Goal: Task Accomplishment & Management: Manage account settings

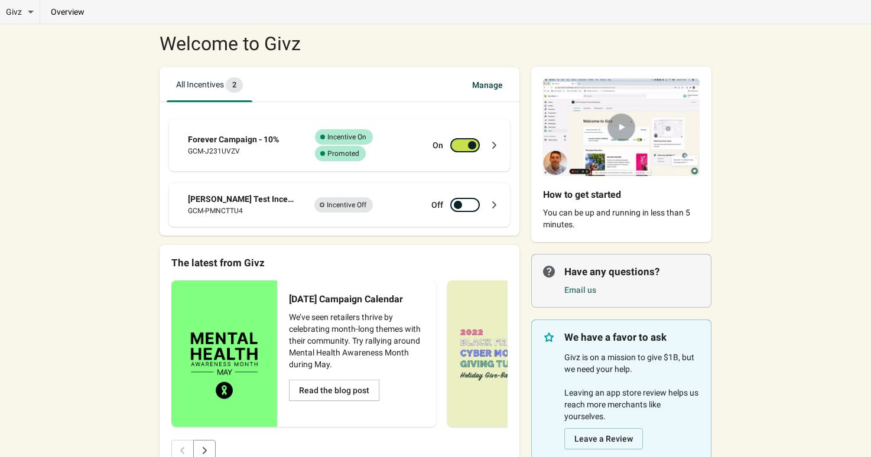
scroll to position [32, 0]
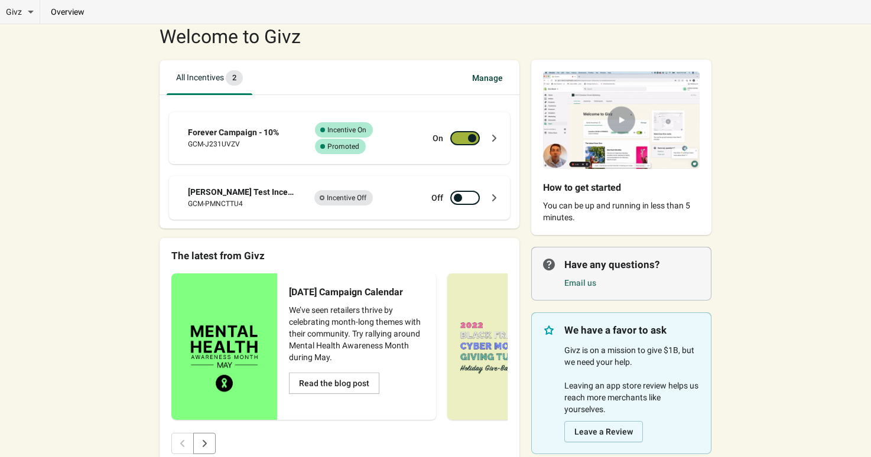
click at [469, 132] on div at bounding box center [465, 138] width 30 height 14
checkbox input "false"
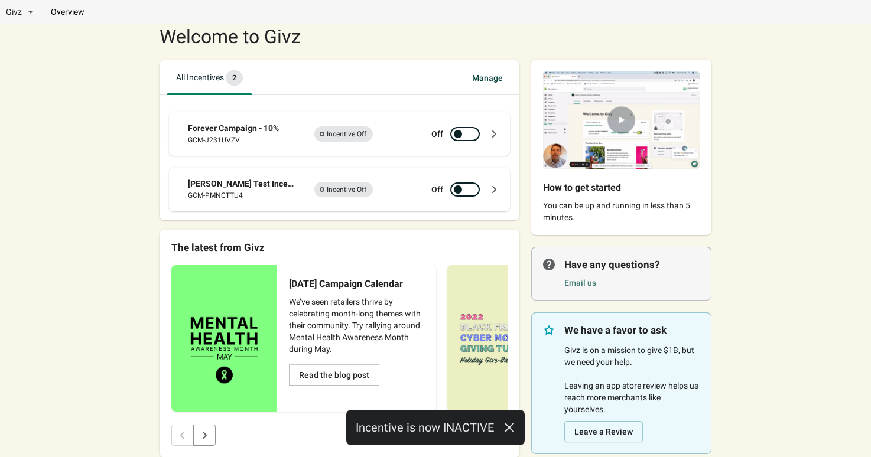
click at [462, 188] on div at bounding box center [458, 189] width 8 height 8
checkbox input "true"
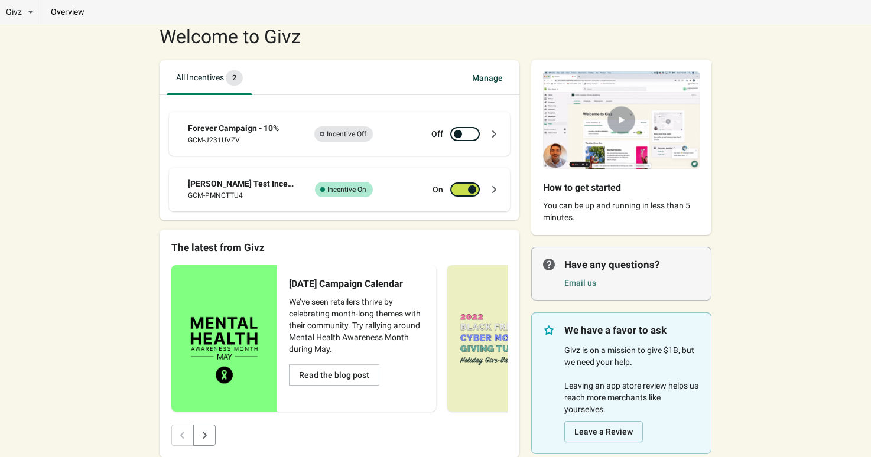
click at [441, 175] on div "Dan Test Incentive GCM-PMNCTTU4 Success Complete Incentive On On" at bounding box center [339, 190] width 341 height 44
click at [385, 203] on div "Dan Test Incentive GCM-PMNCTTU4 Success Complete Incentive On On" at bounding box center [339, 190] width 341 height 44
click at [392, 195] on div "Success Complete Incentive On" at bounding box center [363, 189] width 109 height 15
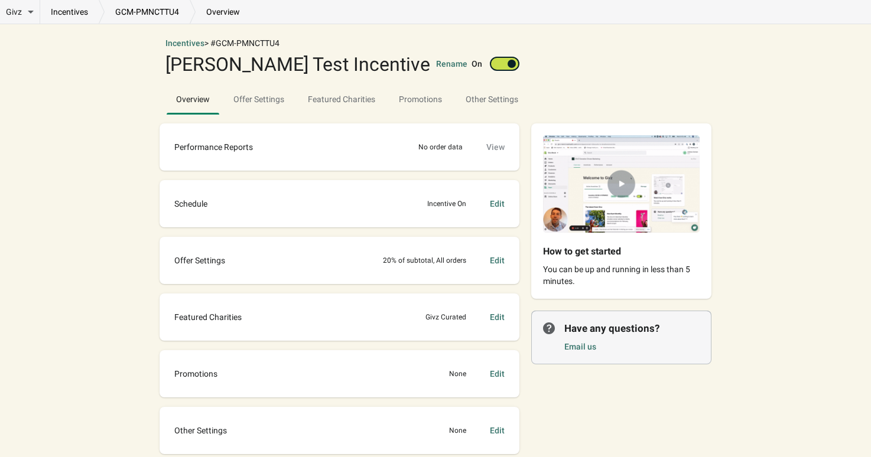
scroll to position [86, 0]
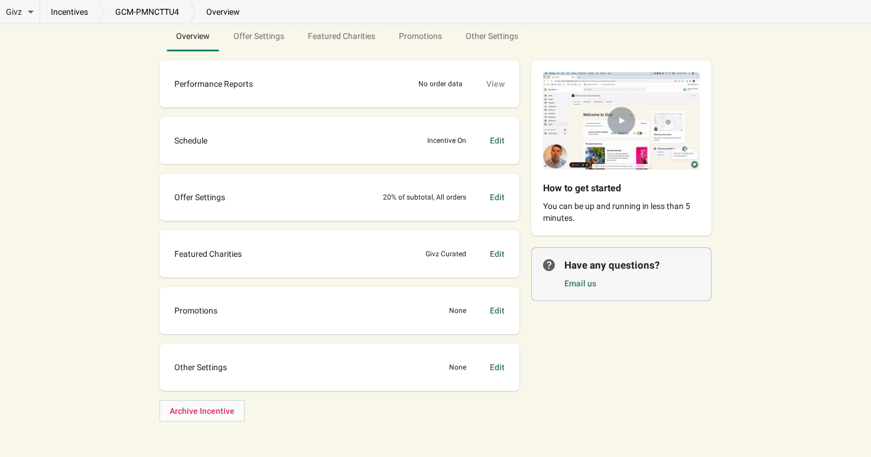
click at [409, 314] on div "Promotions None Edit" at bounding box center [339, 311] width 336 height 24
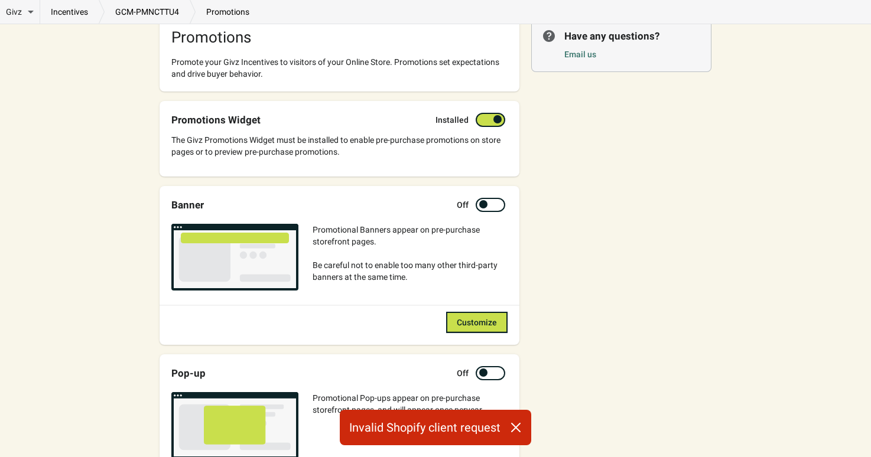
scroll to position [113, 0]
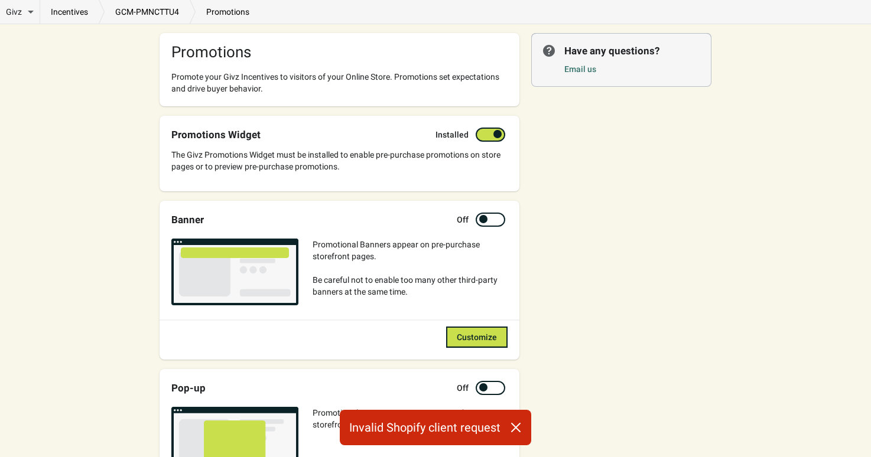
click at [517, 421] on button "button" at bounding box center [515, 427] width 31 height 24
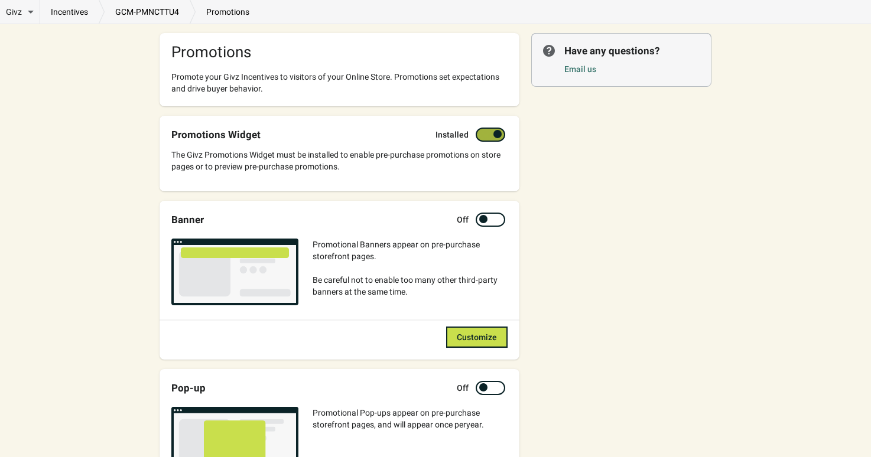
click at [489, 128] on div at bounding box center [490, 135] width 30 height 14
checkbox input "true"
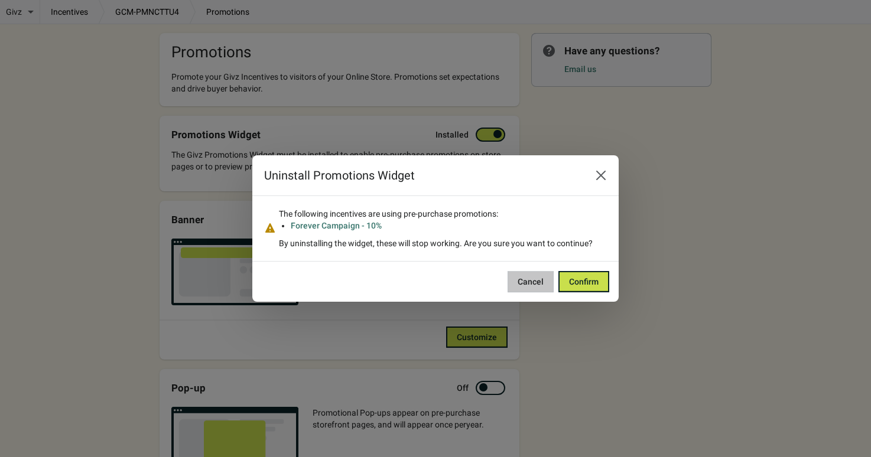
click at [539, 282] on span "Cancel" at bounding box center [530, 281] width 26 height 9
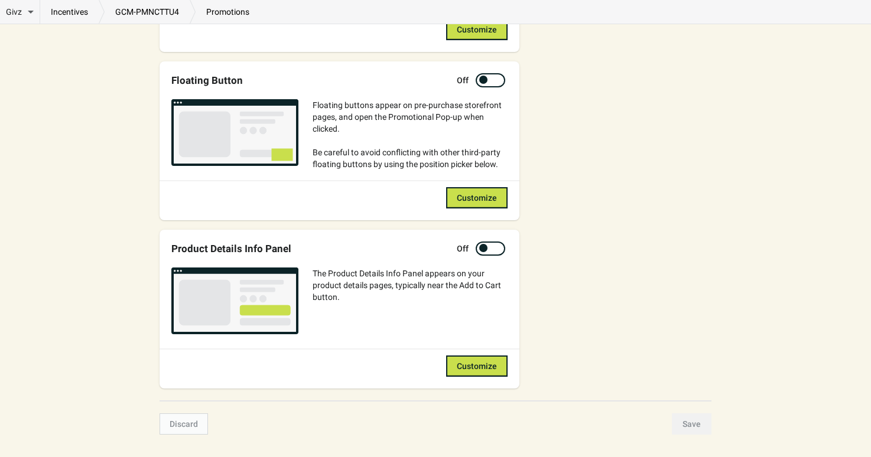
scroll to position [611, 0]
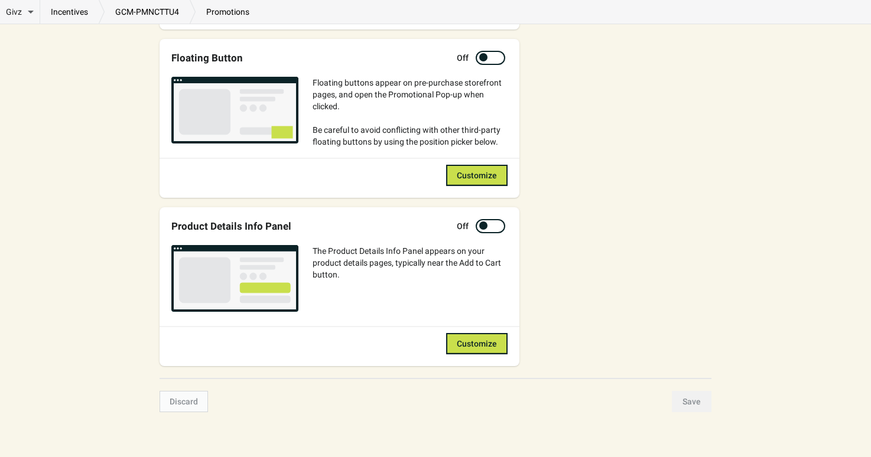
click at [481, 226] on div at bounding box center [483, 225] width 8 height 8
checkbox input "true"
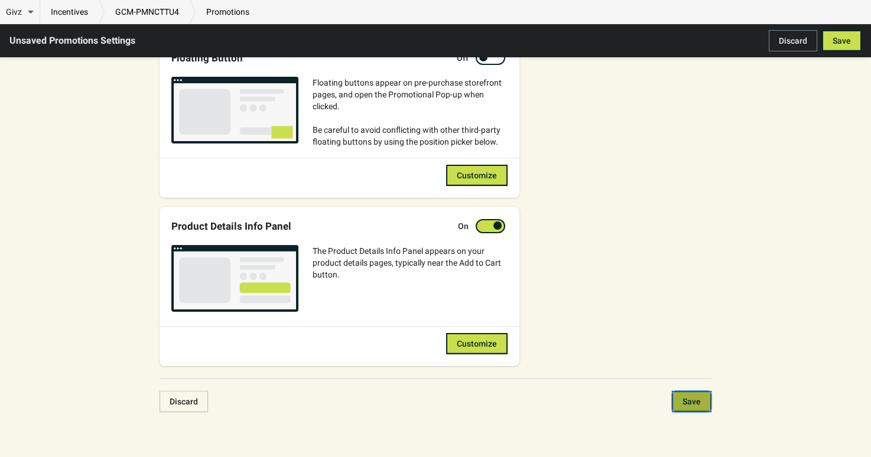
click at [699, 405] on button "Save" at bounding box center [692, 401] width 40 height 21
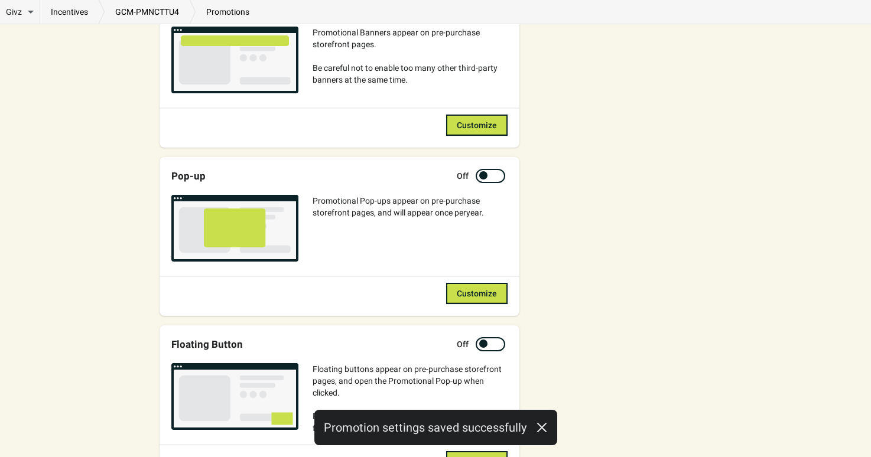
scroll to position [0, 0]
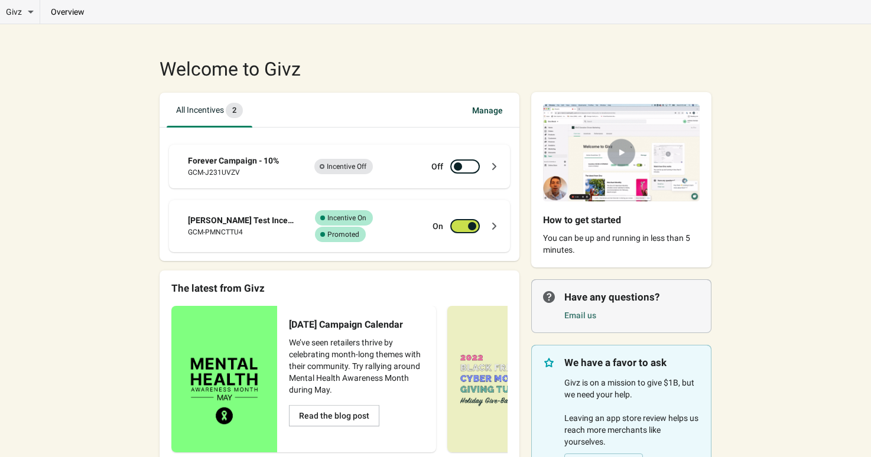
click at [255, 211] on div "[PERSON_NAME] Test Incentive GCM-PMNCTTU4 Success Complete Incentive On Success…" at bounding box center [344, 226] width 312 height 32
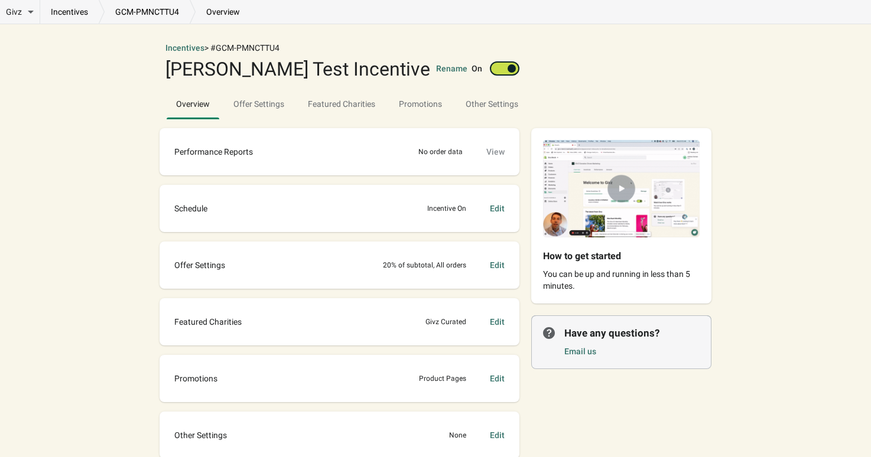
scroll to position [53, 0]
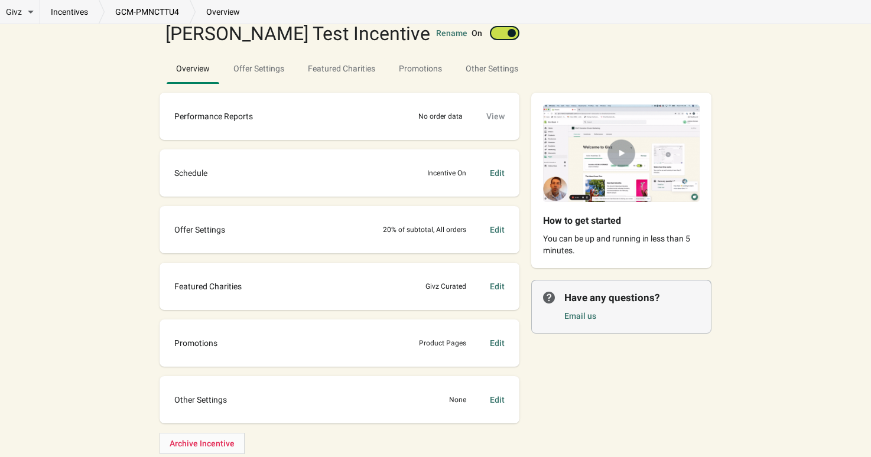
click at [364, 346] on div "Promotions Product Pages Edit" at bounding box center [339, 343] width 336 height 24
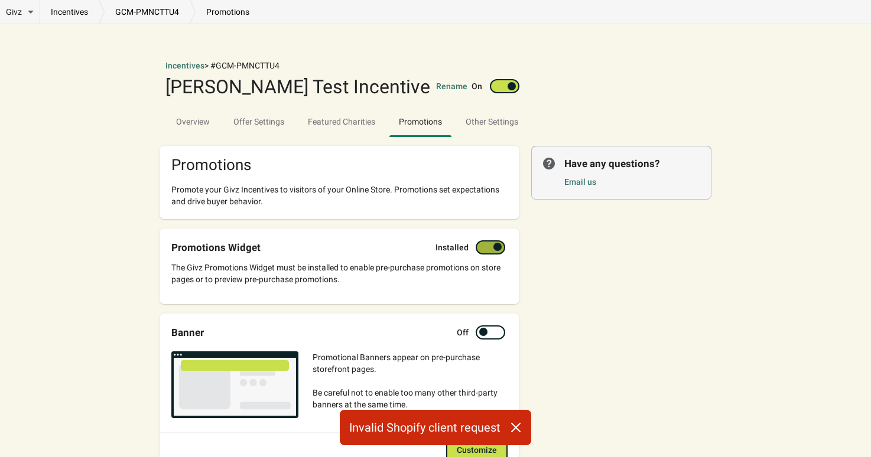
click at [493, 248] on div at bounding box center [496, 248] width 6 height 6
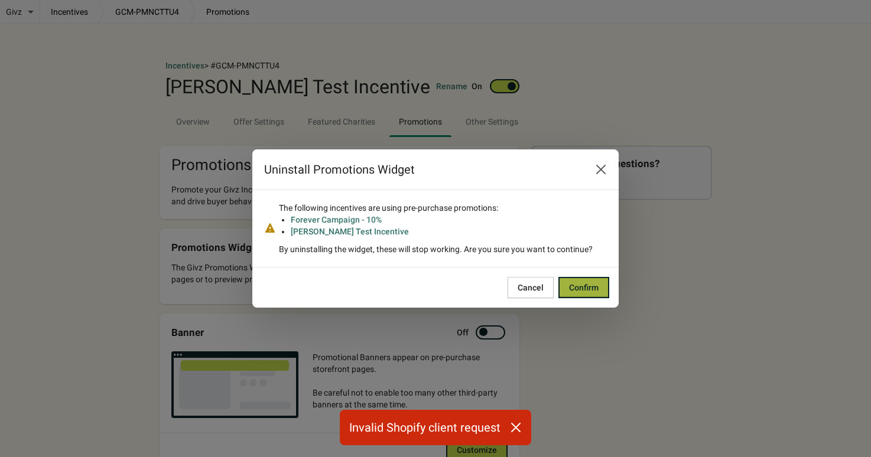
click at [578, 288] on span "Confirm" at bounding box center [584, 287] width 30 height 9
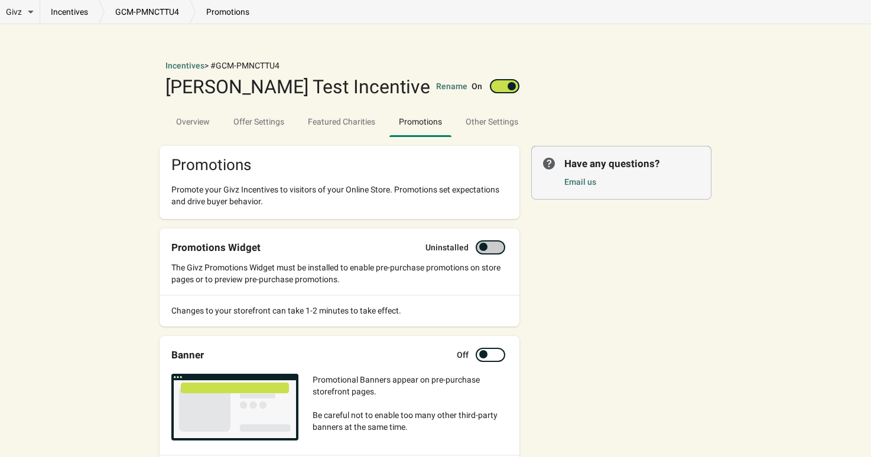
click at [490, 250] on div at bounding box center [490, 247] width 30 height 14
checkbox input "true"
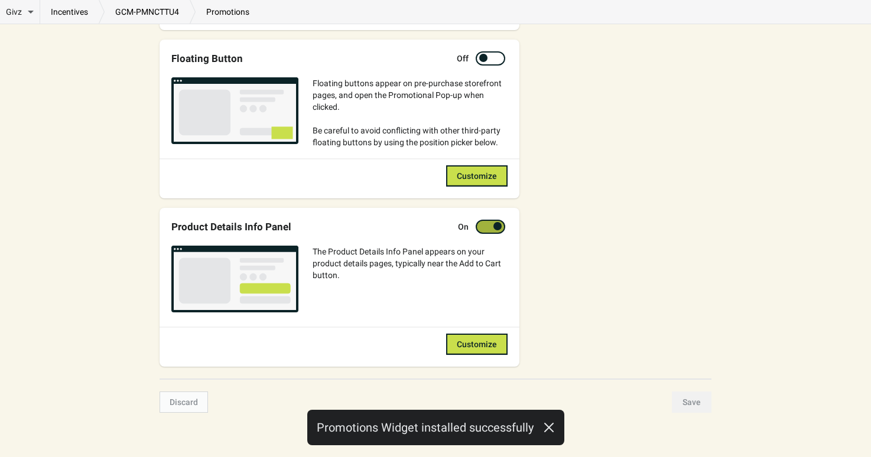
scroll to position [541, 0]
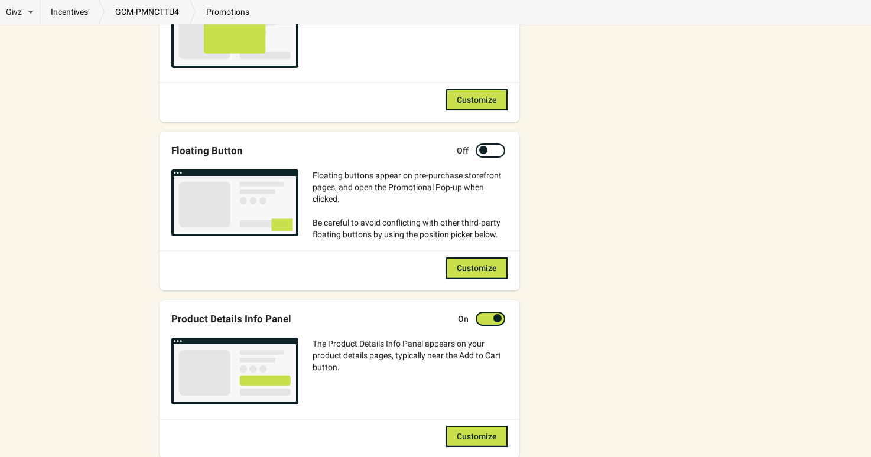
click at [486, 148] on div at bounding box center [483, 150] width 8 height 8
checkbox input "true"
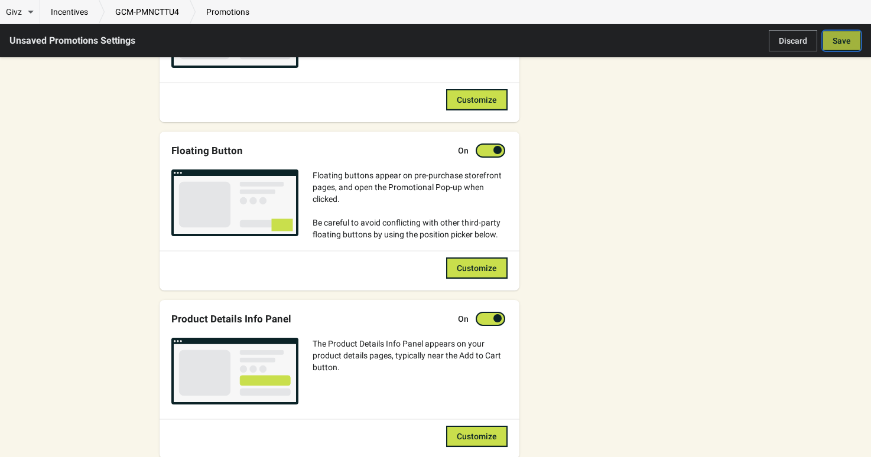
click at [848, 41] on span "Save" at bounding box center [841, 40] width 18 height 9
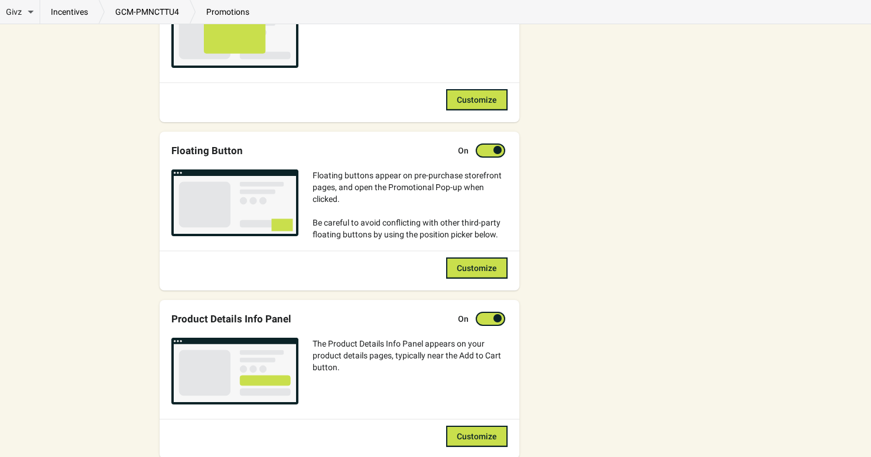
click at [497, 316] on div at bounding box center [497, 318] width 8 height 8
checkbox input "false"
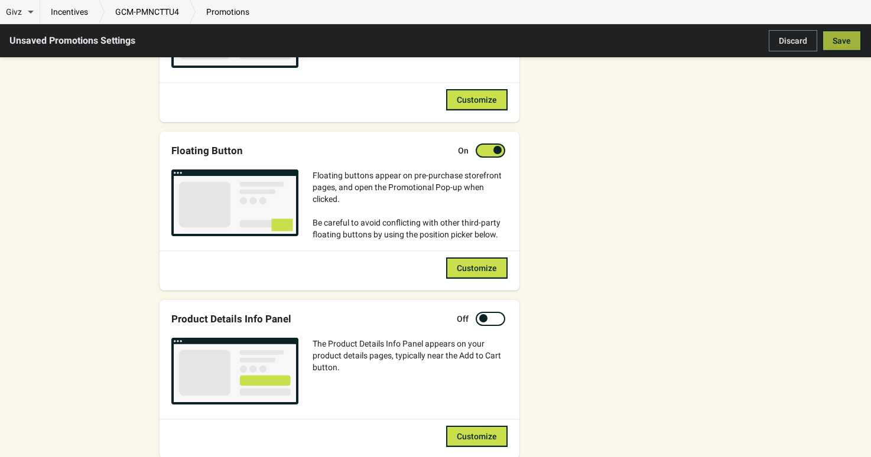
click at [836, 44] on span "Save" at bounding box center [841, 40] width 18 height 9
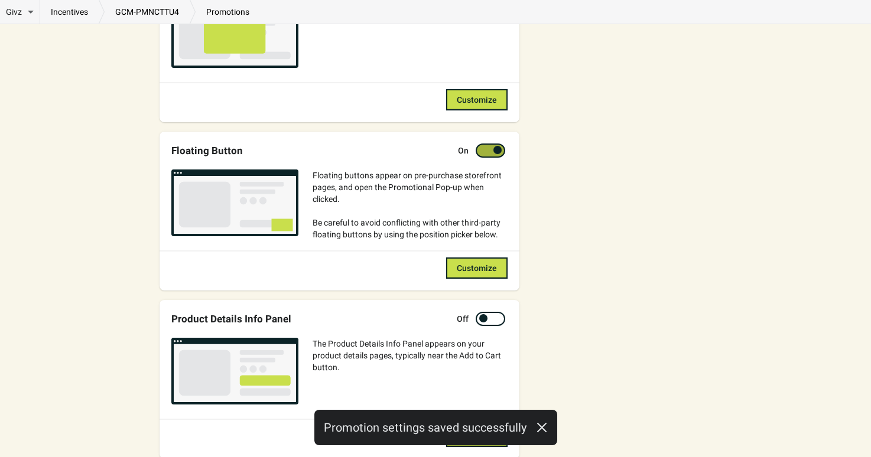
click at [486, 144] on div at bounding box center [490, 151] width 30 height 14
checkbox input "false"
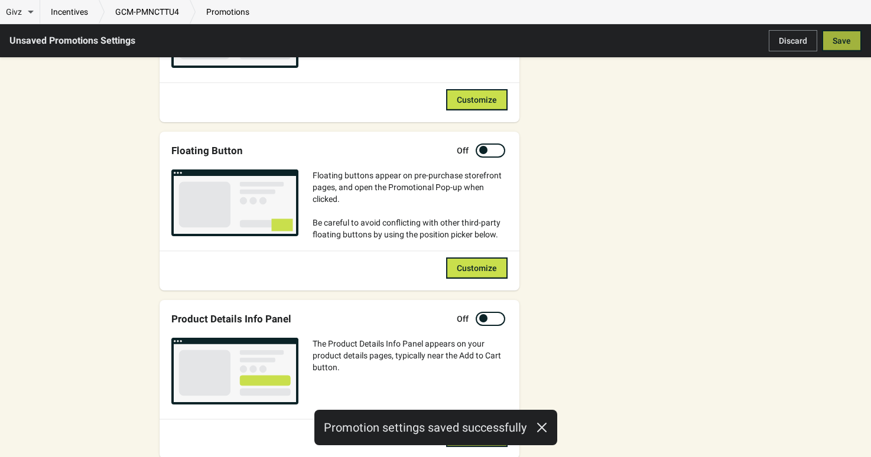
click at [840, 39] on span "Save" at bounding box center [841, 40] width 18 height 9
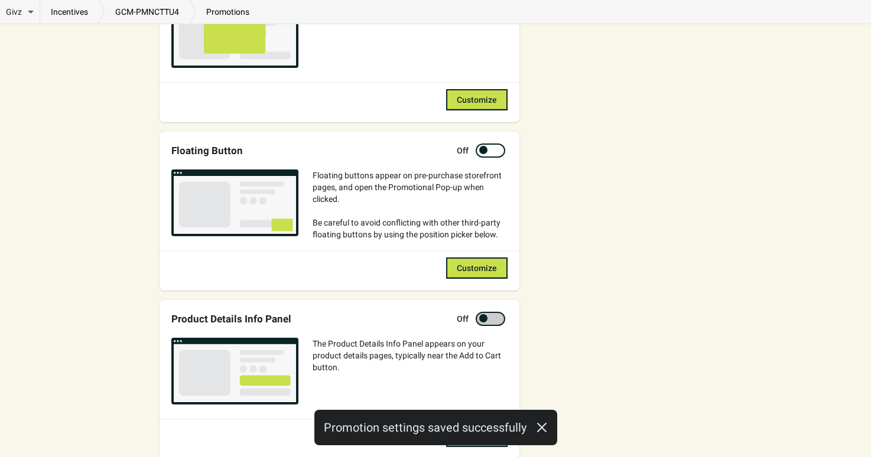
click at [488, 321] on div at bounding box center [490, 319] width 30 height 14
checkbox input "true"
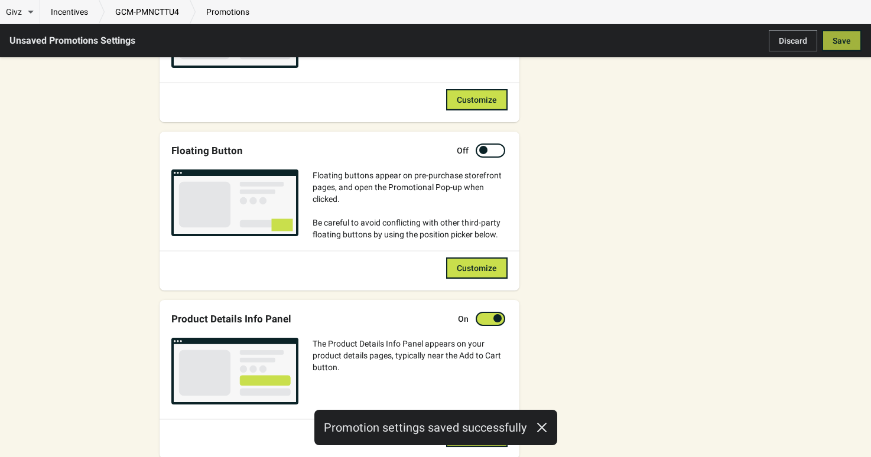
click at [836, 43] on span "Save" at bounding box center [841, 40] width 18 height 9
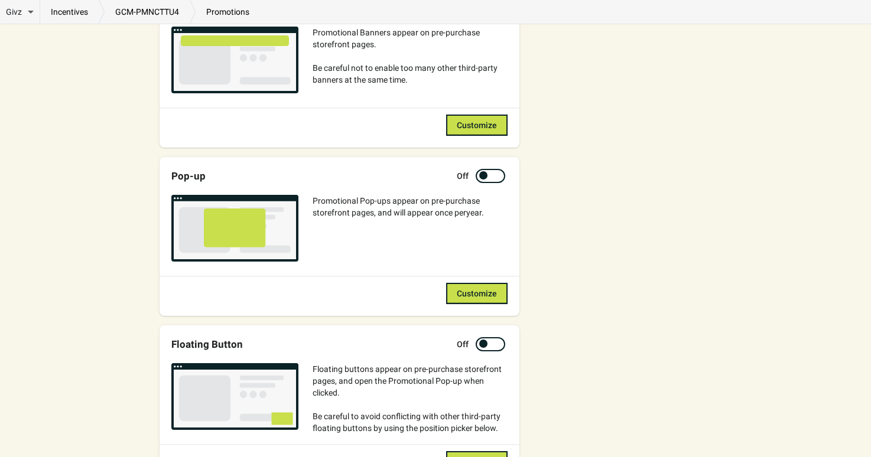
scroll to position [343, 0]
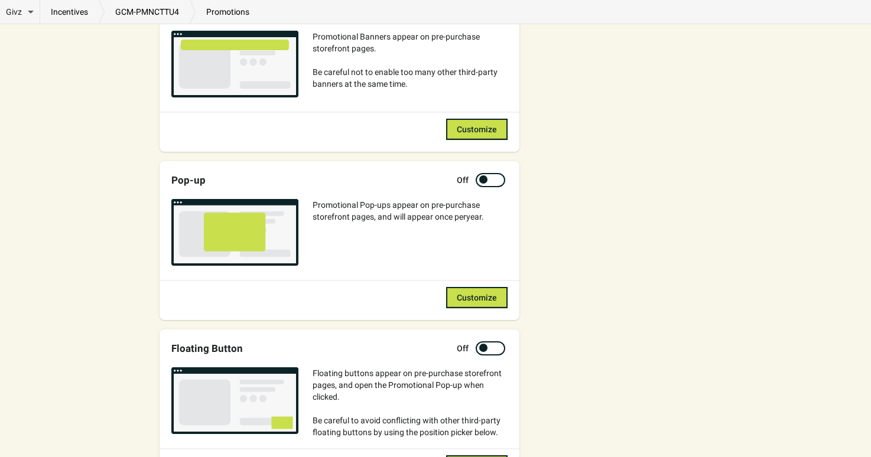
click at [483, 178] on div at bounding box center [483, 179] width 8 height 8
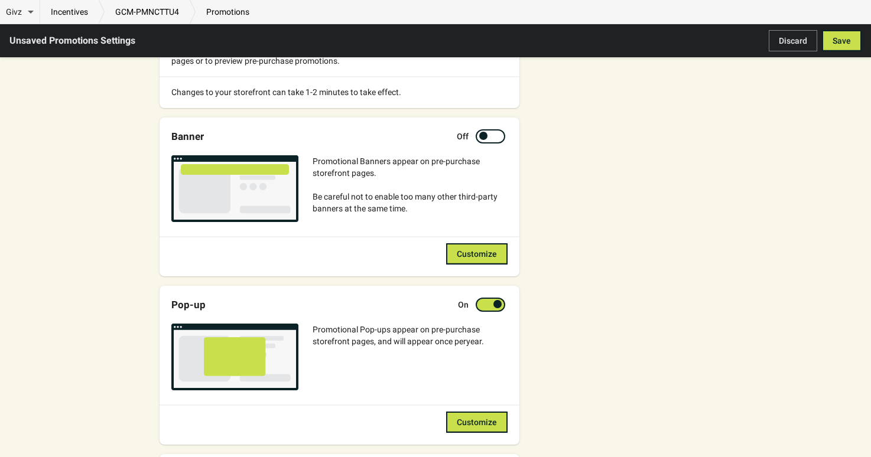
scroll to position [216, 0]
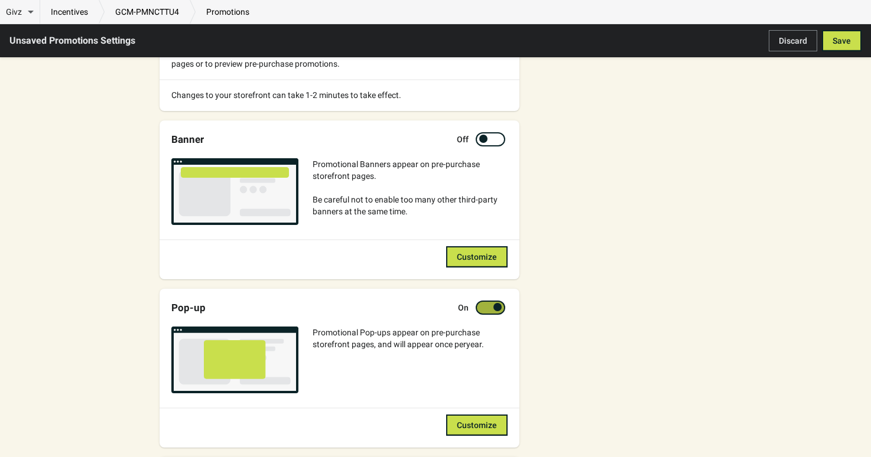
click at [490, 301] on div at bounding box center [490, 308] width 30 height 14
checkbox input "false"
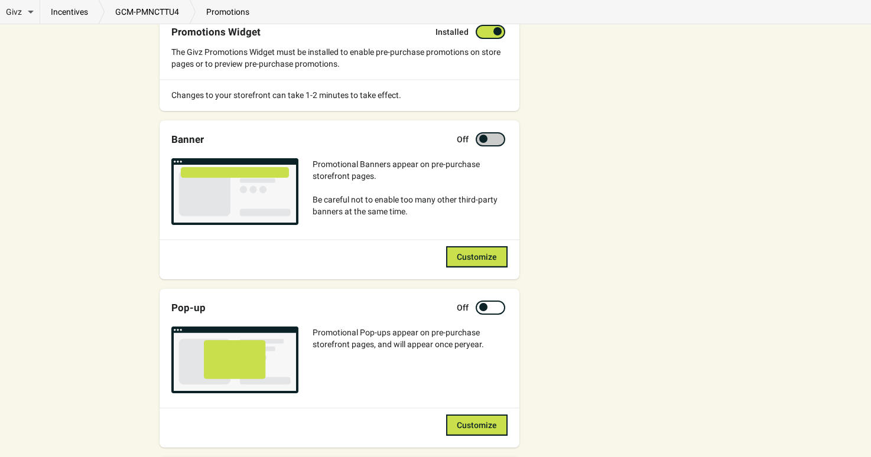
click at [492, 138] on div at bounding box center [490, 139] width 30 height 14
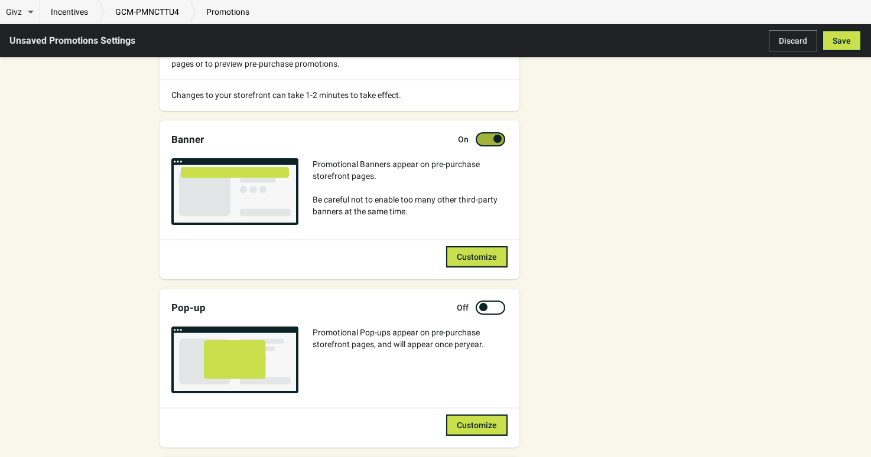
click at [492, 138] on div at bounding box center [490, 139] width 30 height 14
checkbox input "false"
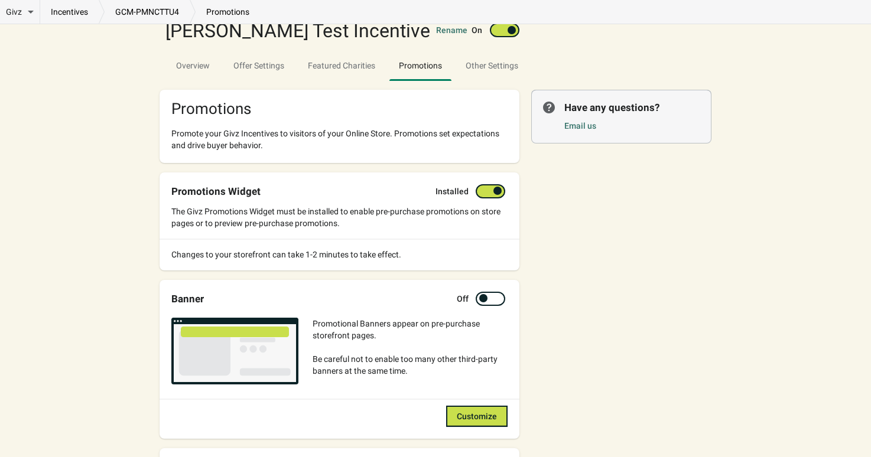
scroll to position [0, 0]
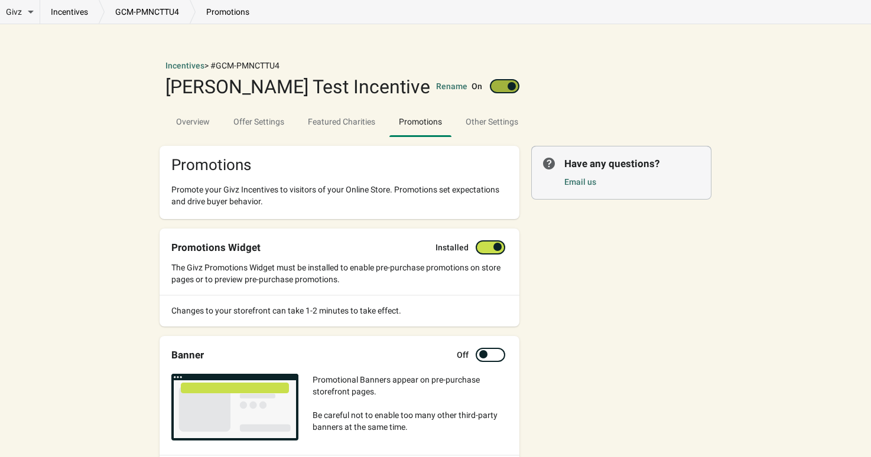
click at [509, 82] on div at bounding box center [505, 86] width 30 height 14
checkbox input "false"
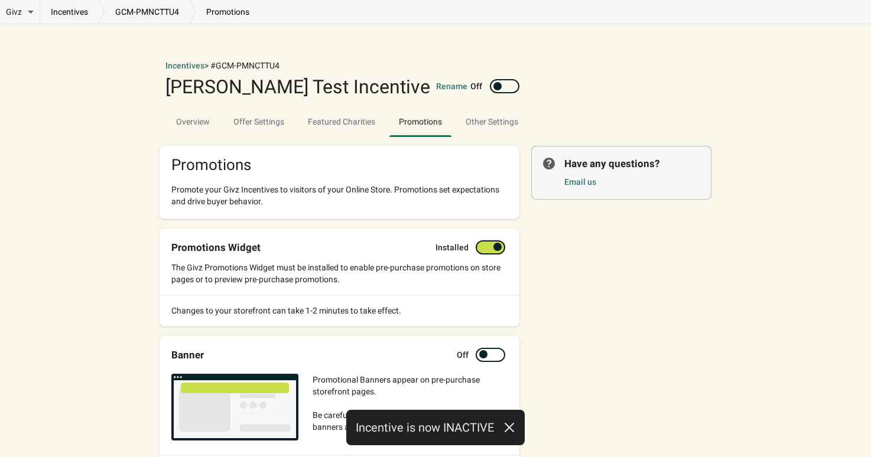
click at [74, 9] on link "incentives" at bounding box center [69, 12] width 58 height 12
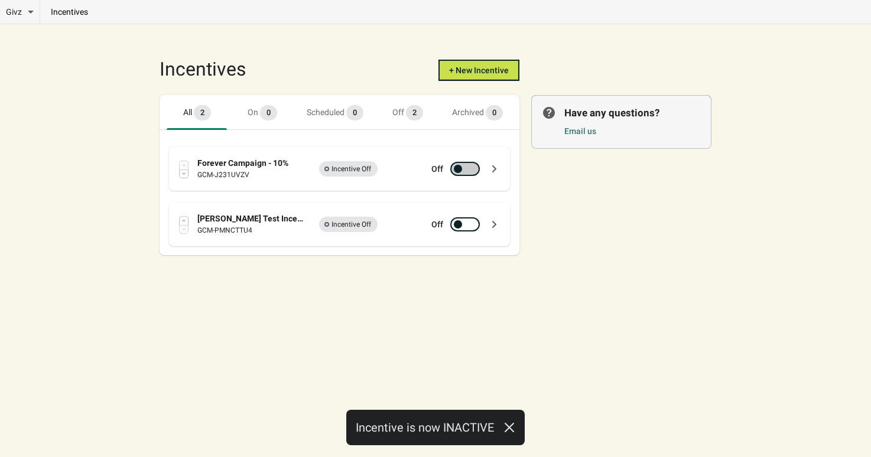
click at [472, 167] on div at bounding box center [471, 169] width 6 height 6
checkbox input "true"
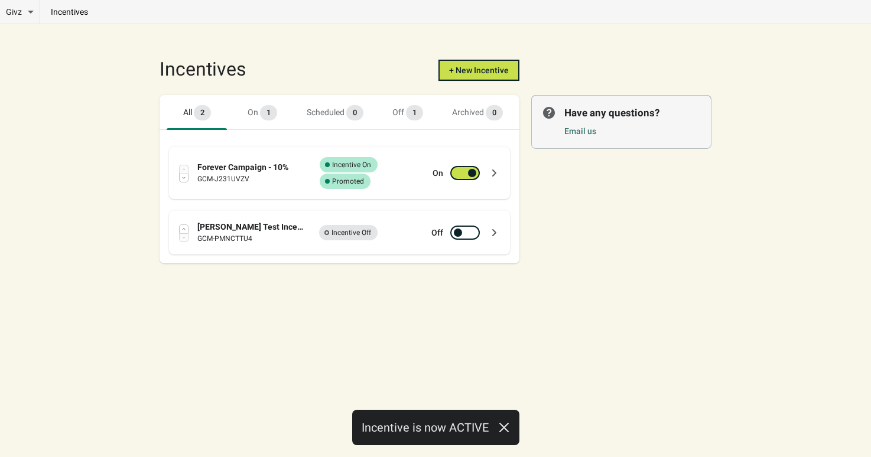
click at [396, 160] on div "Success Complete Incentive On Success Complete Promoted" at bounding box center [367, 173] width 106 height 32
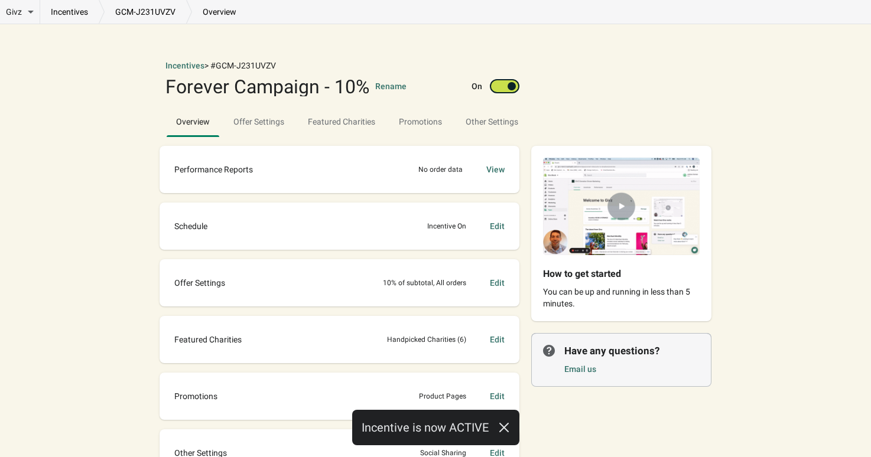
scroll to position [86, 0]
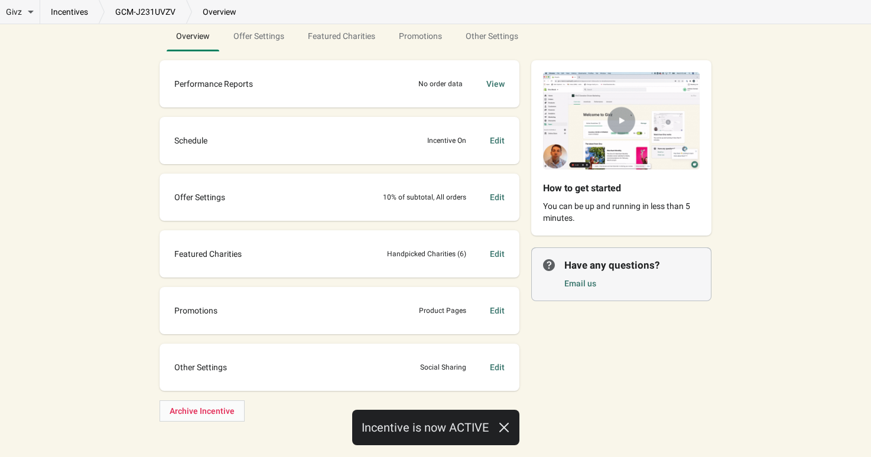
click at [499, 310] on div "Edit" at bounding box center [497, 311] width 15 height 12
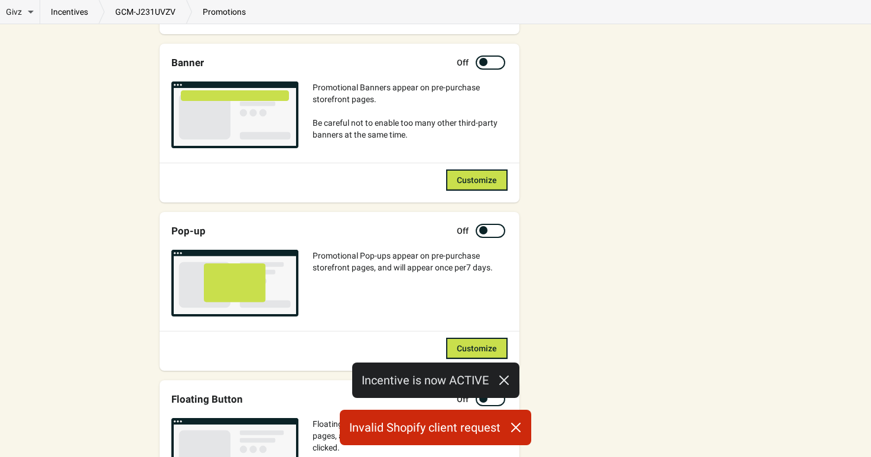
scroll to position [276, 0]
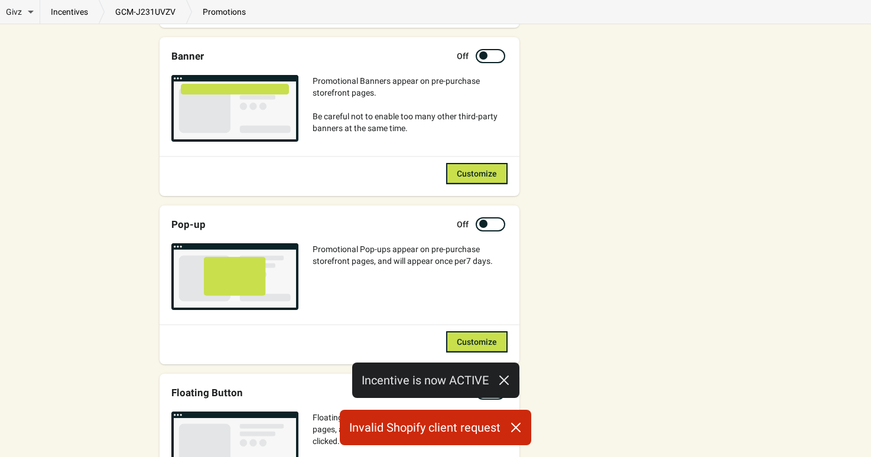
click at [504, 376] on icon "button" at bounding box center [504, 380] width 12 height 12
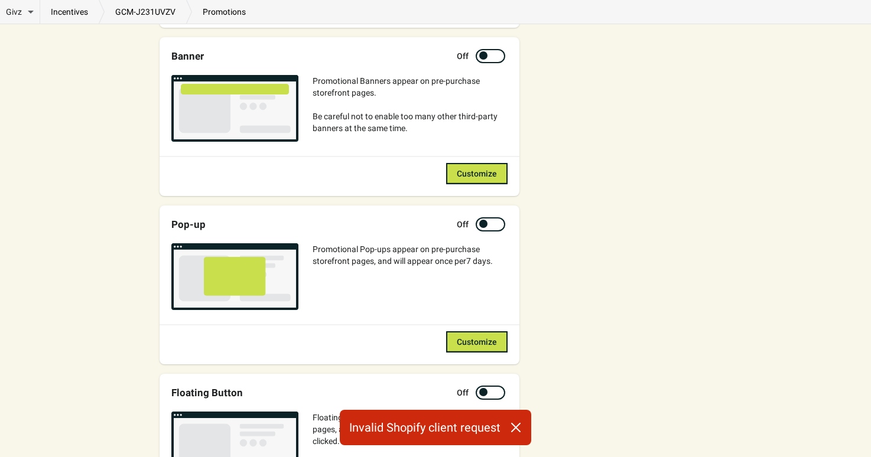
click at [513, 428] on icon "button" at bounding box center [516, 428] width 12 height 12
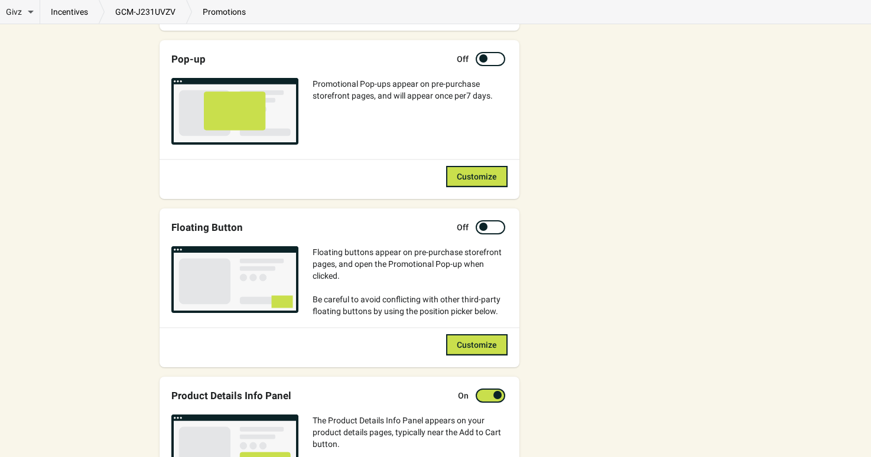
scroll to position [564, 0]
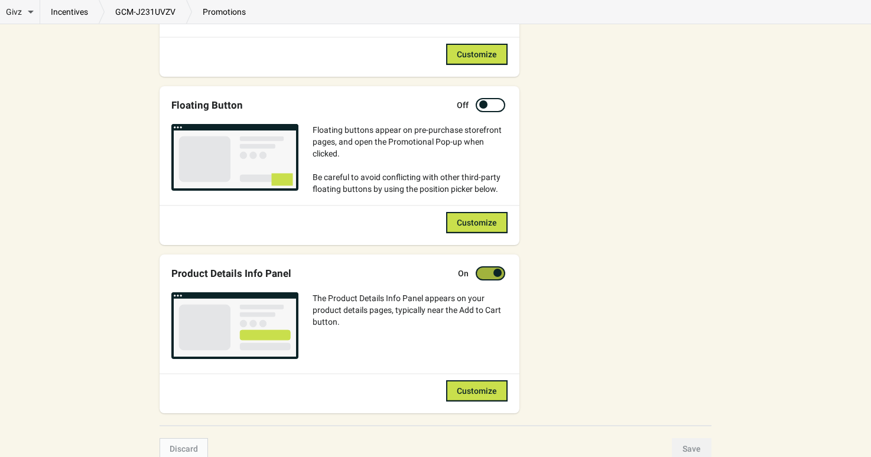
click at [486, 277] on div at bounding box center [490, 273] width 30 height 14
checkbox input "false"
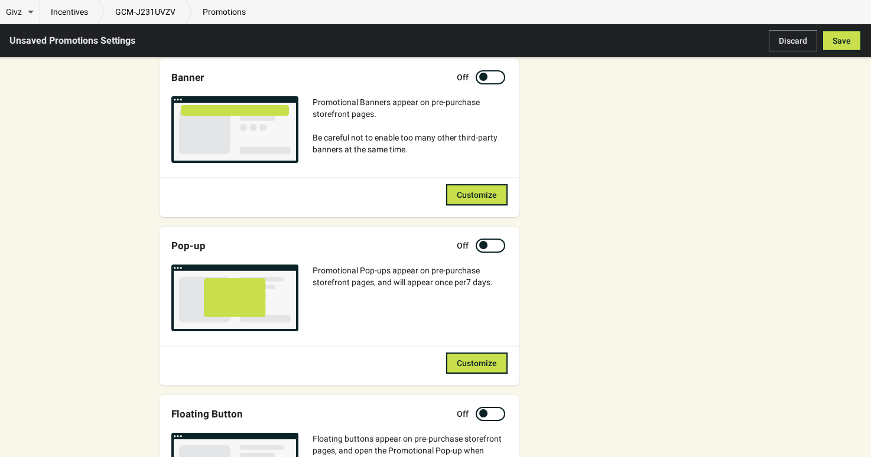
scroll to position [249, 0]
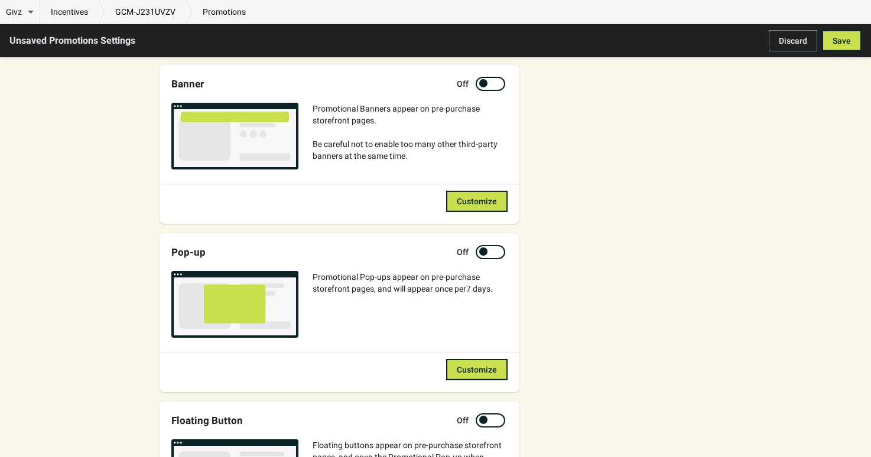
click at [484, 251] on div at bounding box center [483, 251] width 8 height 8
click at [831, 48] on button "Save" at bounding box center [842, 40] width 40 height 21
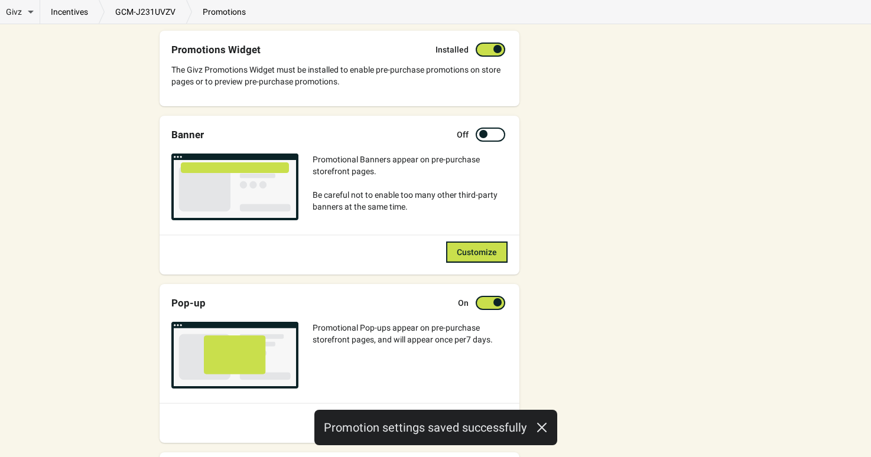
scroll to position [220, 0]
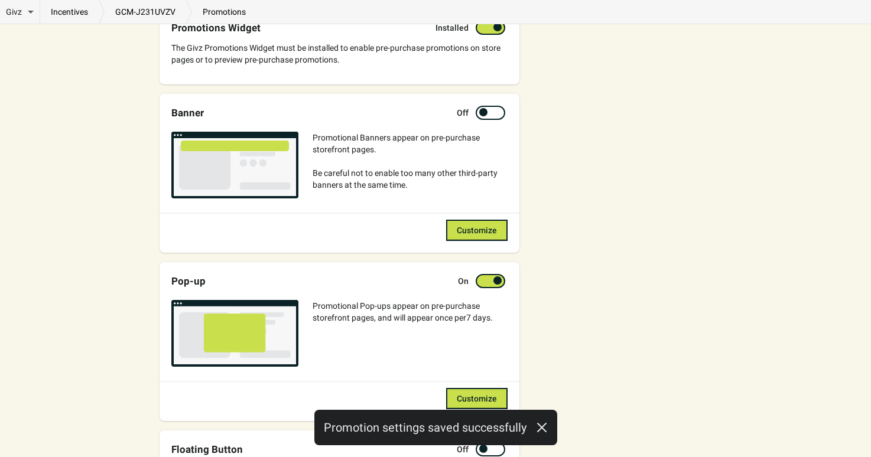
click at [496, 283] on div at bounding box center [497, 280] width 8 height 8
checkbox input "false"
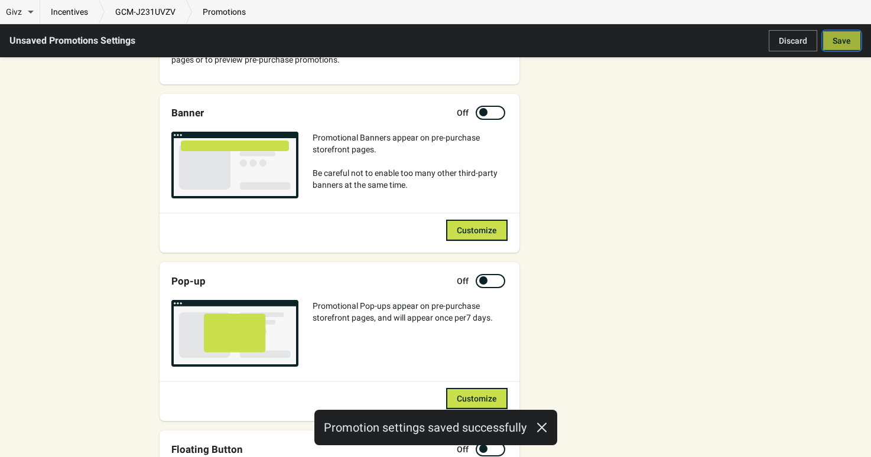
click at [829, 43] on button "Save" at bounding box center [842, 40] width 40 height 21
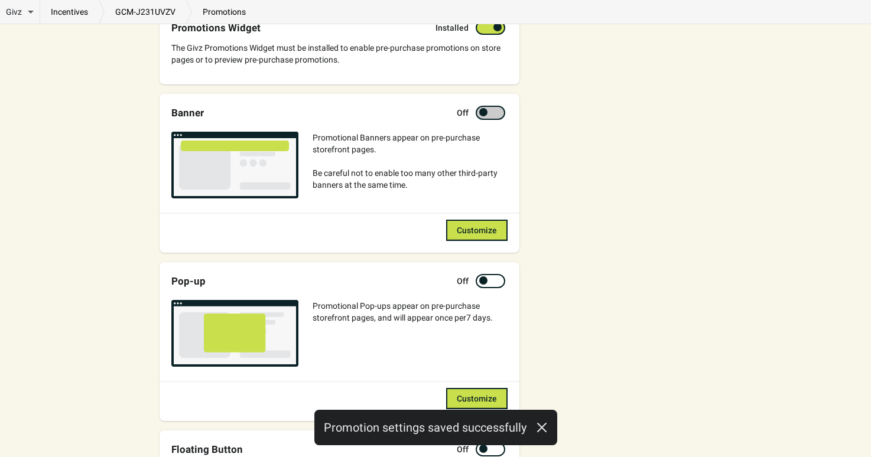
click at [487, 112] on div at bounding box center [484, 113] width 8 height 6
checkbox input "true"
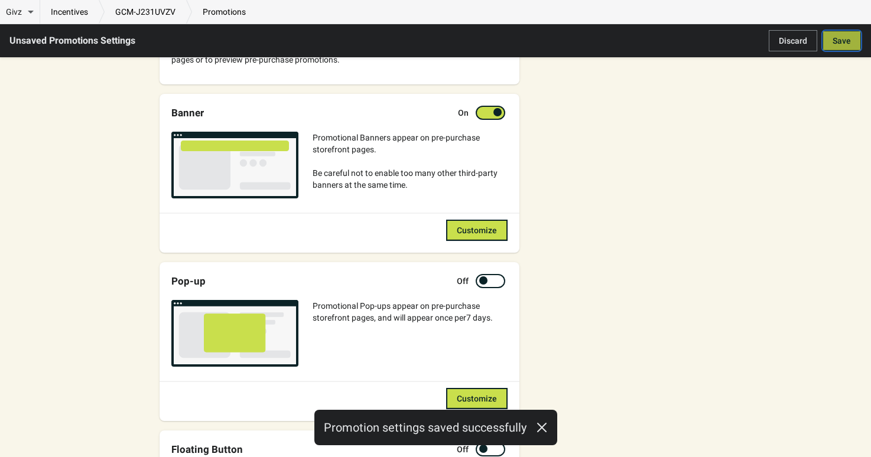
click at [840, 45] on span "Save" at bounding box center [841, 40] width 18 height 9
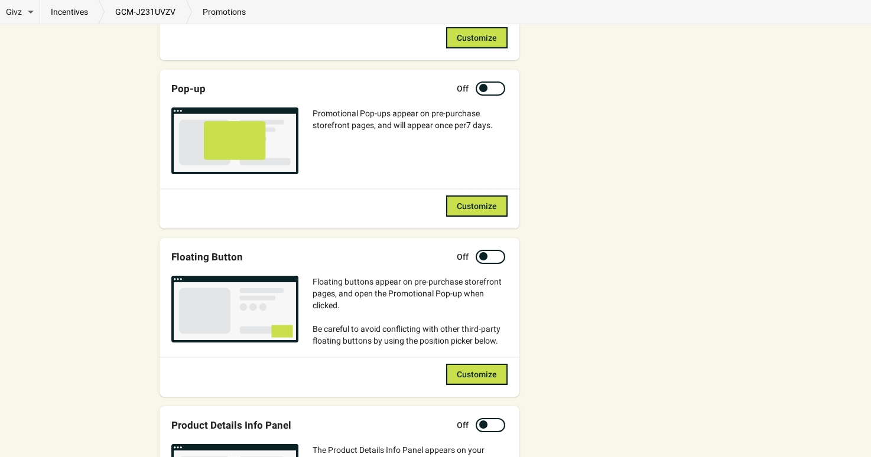
scroll to position [405, 0]
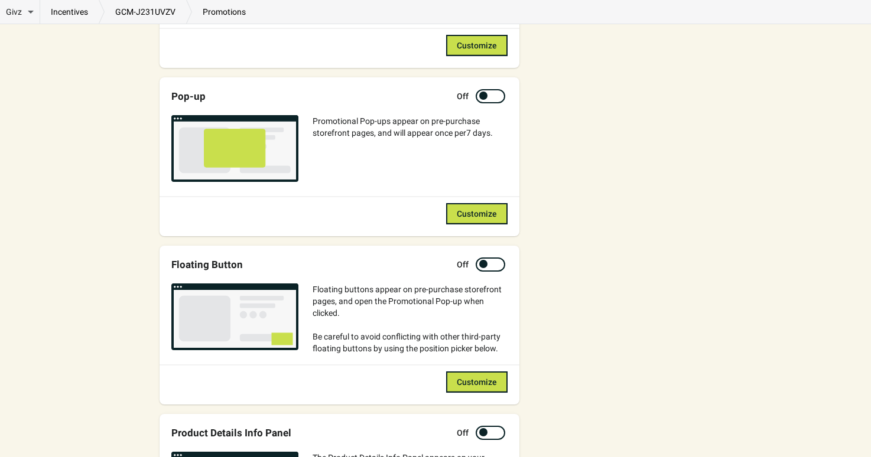
click at [491, 103] on div "Promotional Pop-ups appear on pre-purchase storefront pages, and will appear on…" at bounding box center [339, 144] width 336 height 83
click at [490, 94] on div at bounding box center [490, 96] width 30 height 14
checkbox input "true"
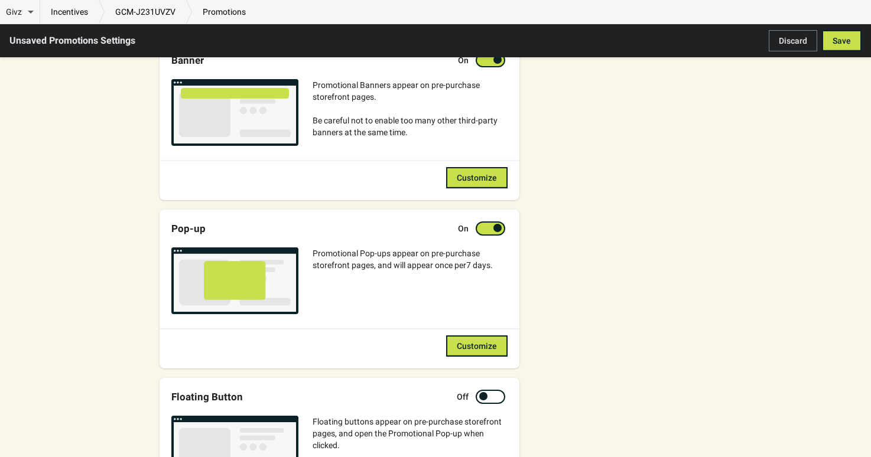
scroll to position [228, 0]
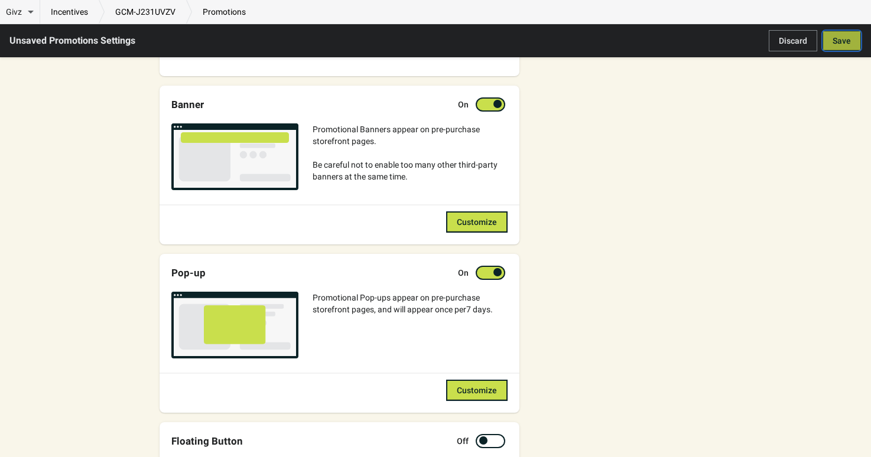
click at [842, 38] on span "Save" at bounding box center [841, 40] width 18 height 9
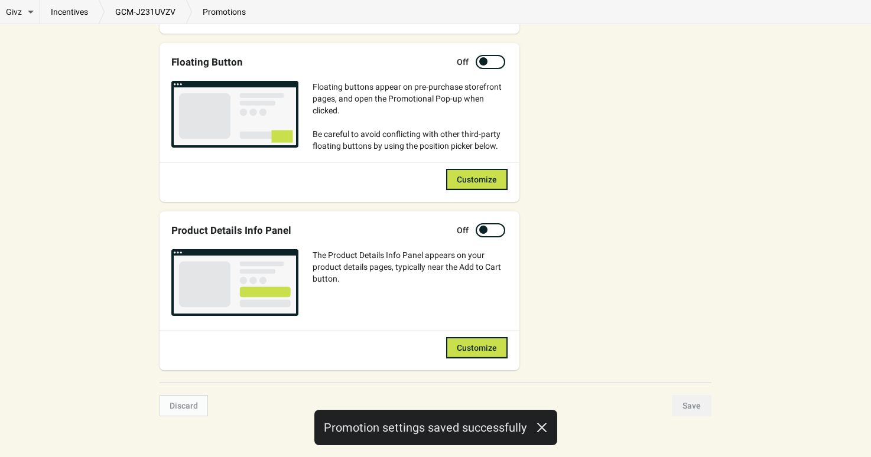
scroll to position [611, 0]
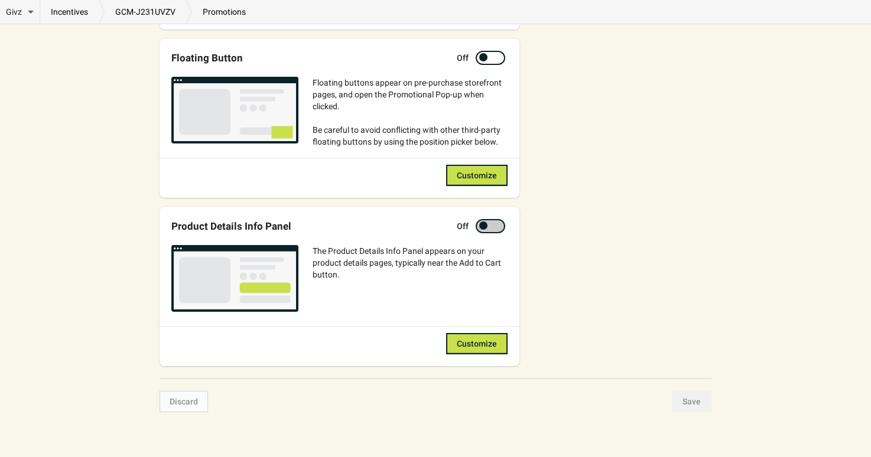
click at [494, 223] on div at bounding box center [496, 226] width 6 height 6
checkbox input "true"
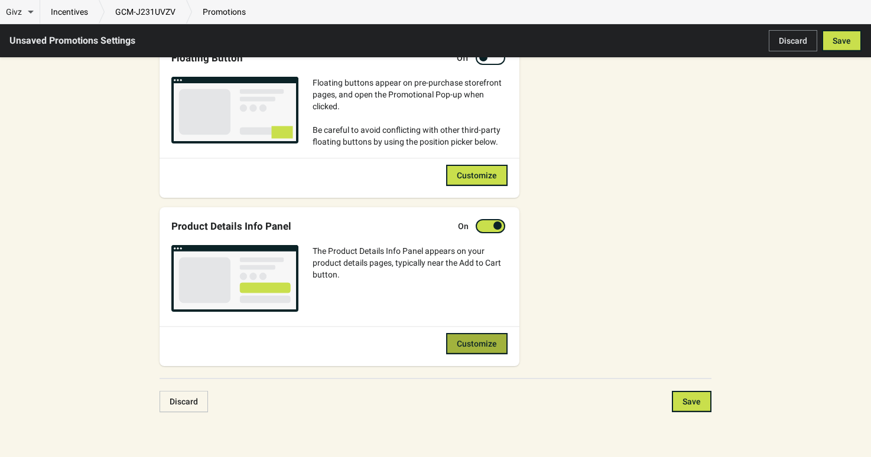
click at [478, 341] on span "Customize" at bounding box center [477, 343] width 40 height 9
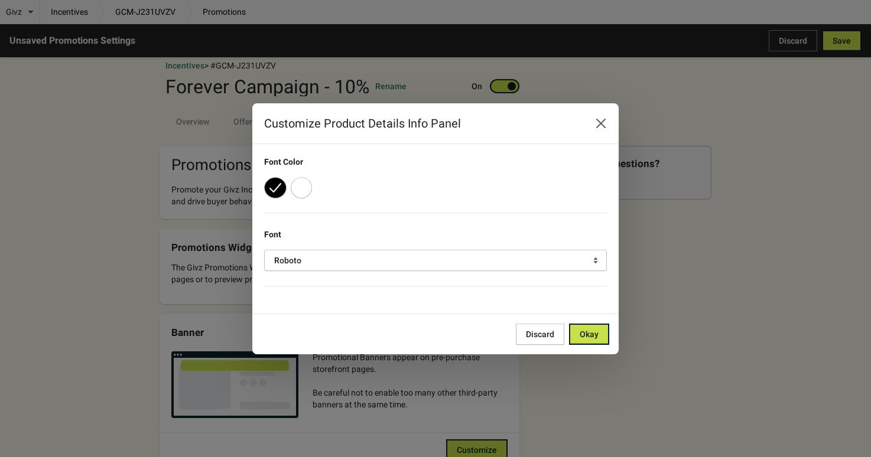
scroll to position [0, 0]
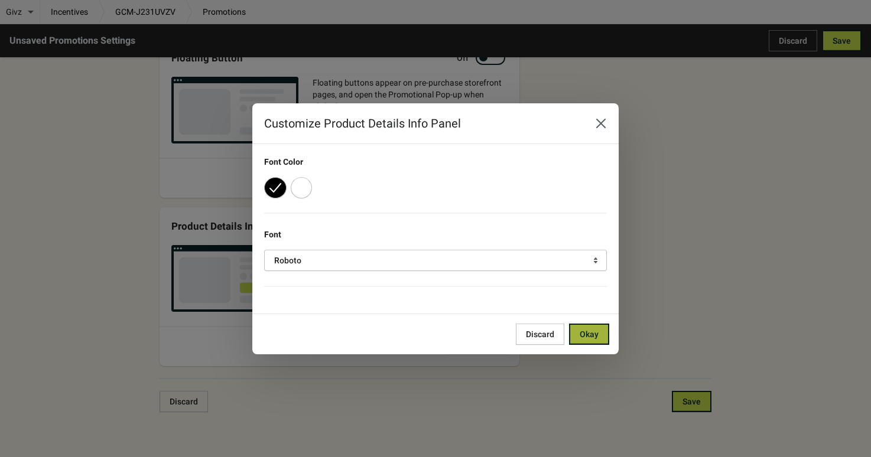
click at [594, 330] on span "Okay" at bounding box center [588, 334] width 19 height 9
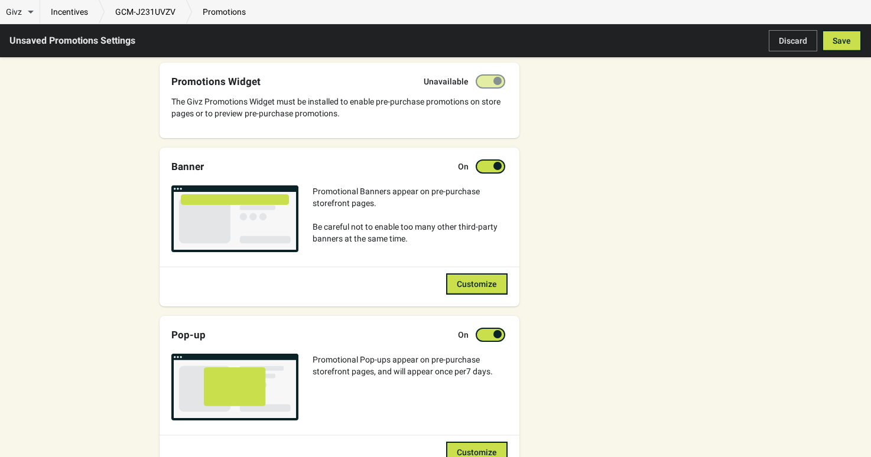
scroll to position [168, 0]
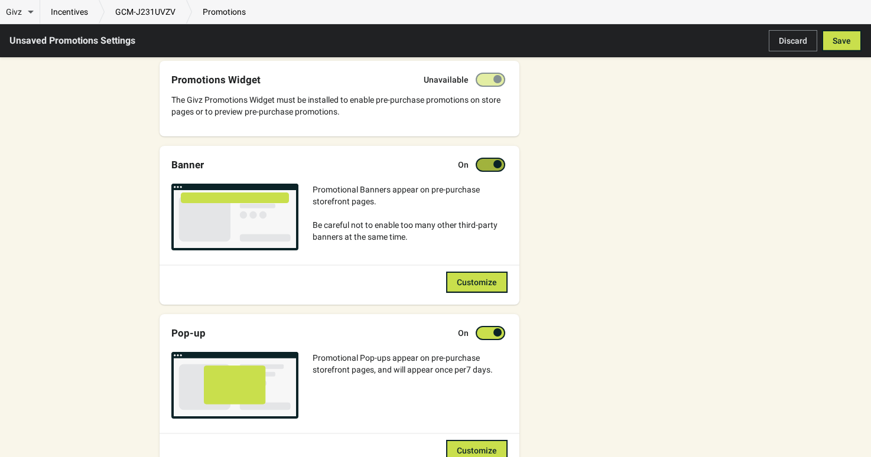
click at [496, 171] on div at bounding box center [490, 165] width 30 height 14
checkbox input "false"
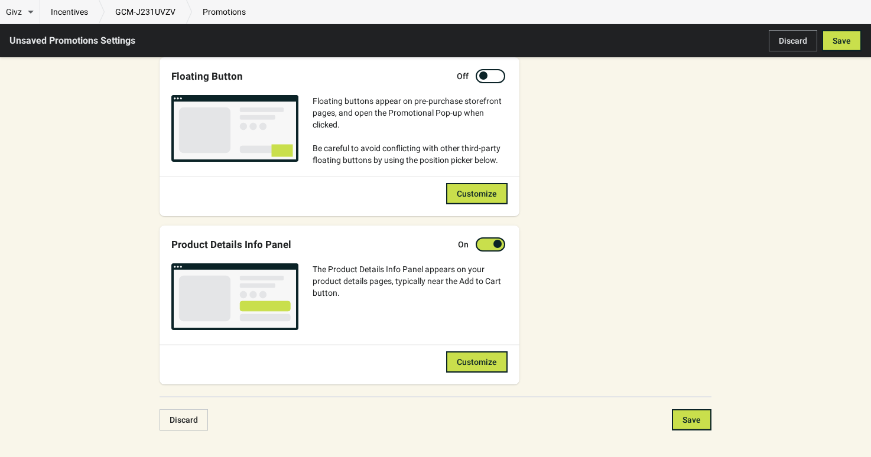
scroll to position [594, 0]
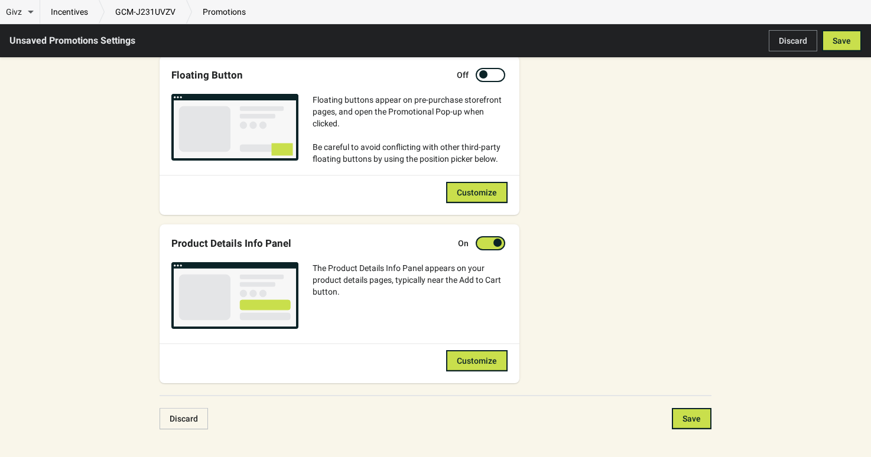
click at [490, 250] on div "The Product Details Info Panel appears on your product details pages, typically…" at bounding box center [339, 291] width 336 height 83
click at [496, 233] on div "Product Details Info Panel On The Product Details Info Panel appears on your pr…" at bounding box center [339, 303] width 360 height 159
click at [498, 240] on div at bounding box center [497, 243] width 8 height 8
click at [833, 48] on button "Save" at bounding box center [842, 40] width 40 height 21
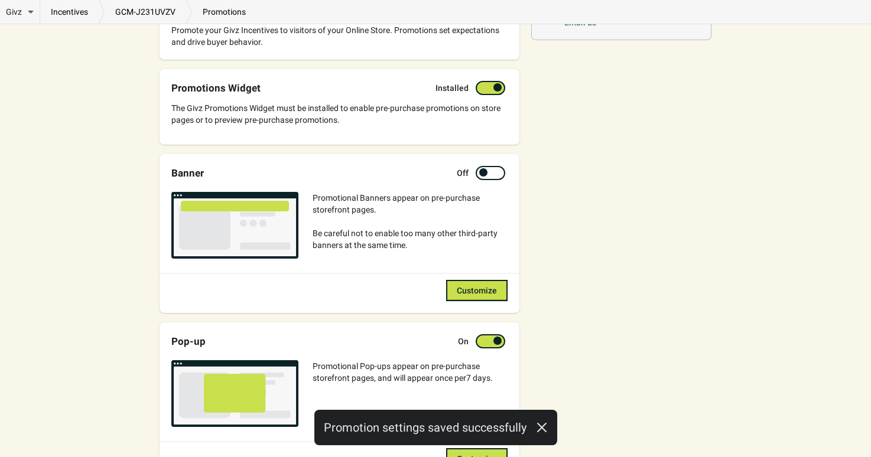
scroll to position [68, 0]
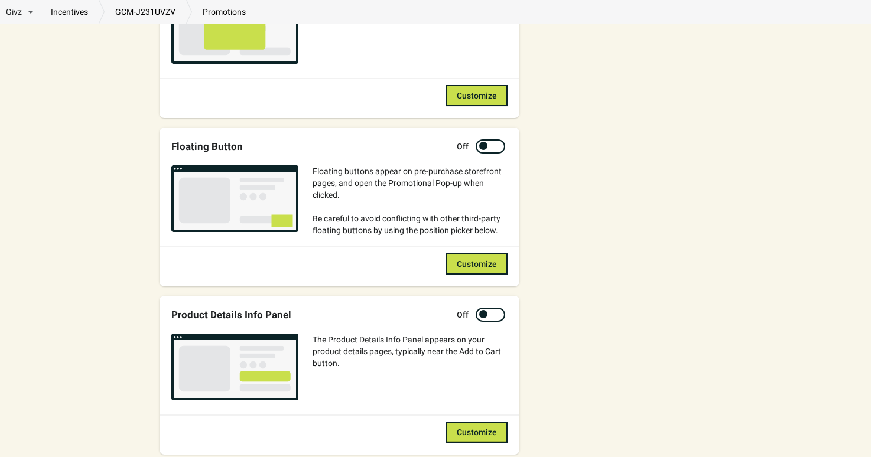
scroll to position [548, 0]
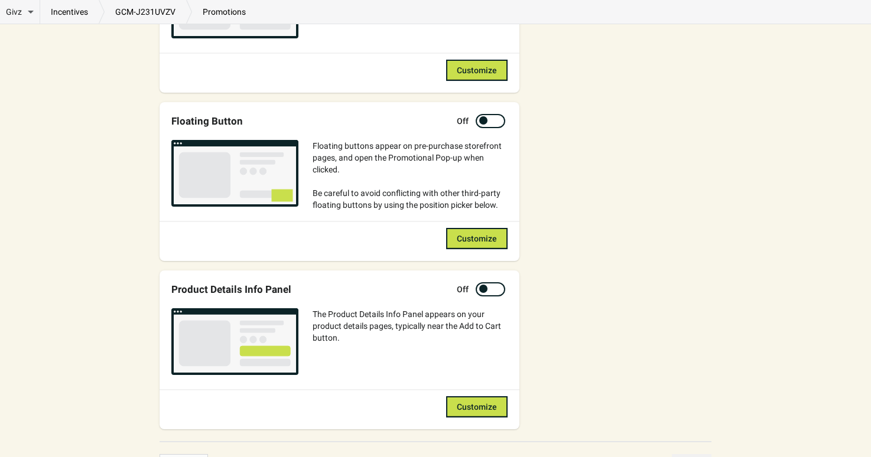
click at [483, 286] on div at bounding box center [483, 289] width 8 height 8
checkbox input "true"
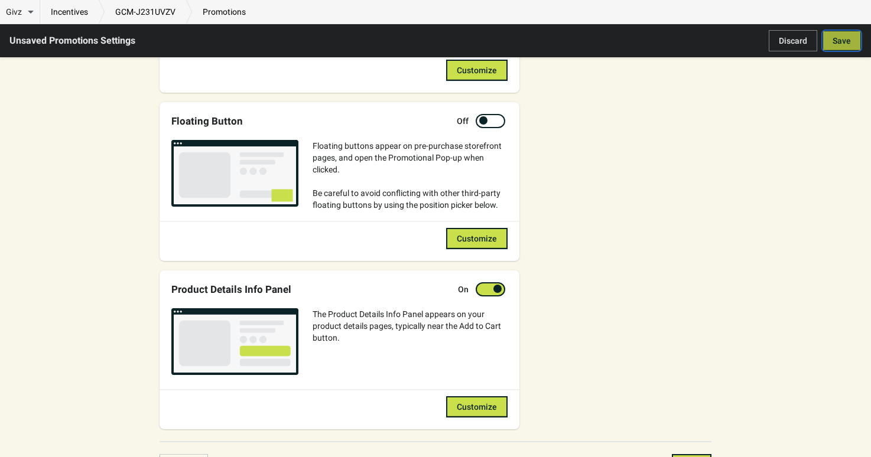
click at [853, 33] on button "Save" at bounding box center [842, 40] width 40 height 21
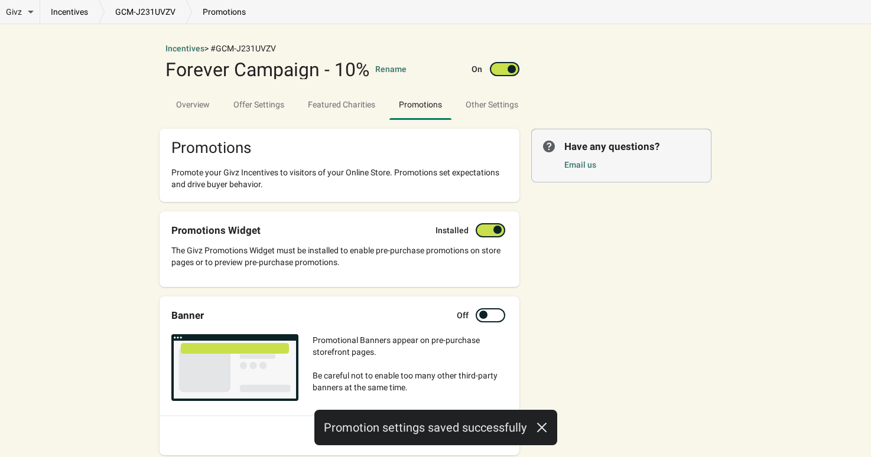
scroll to position [0, 0]
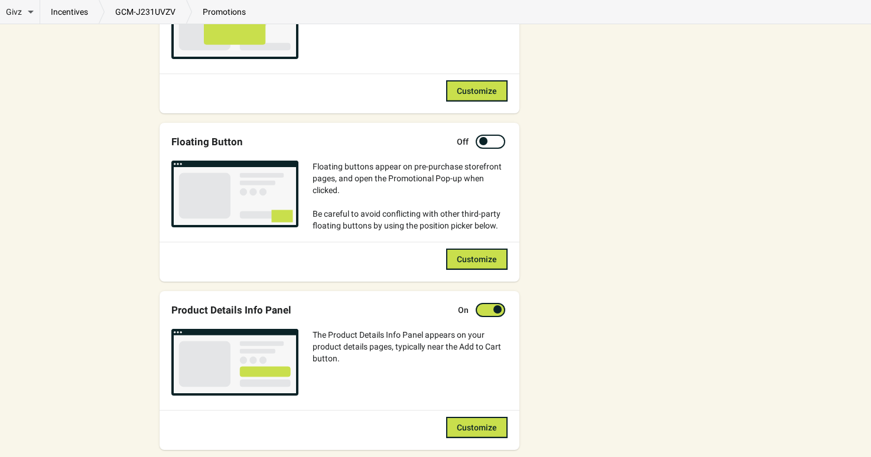
scroll to position [611, 0]
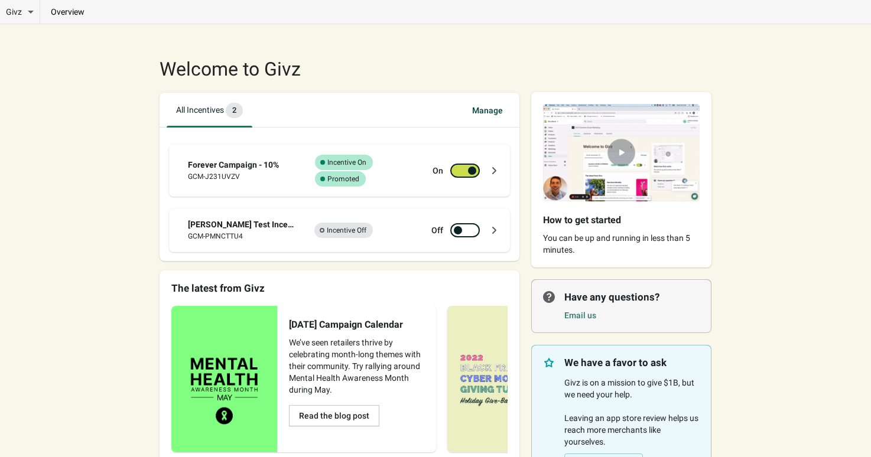
click at [430, 158] on div "Forever Campaign - 10% GCM-J231UVZV Success Complete Incentive On Success Compl…" at bounding box center [344, 171] width 312 height 32
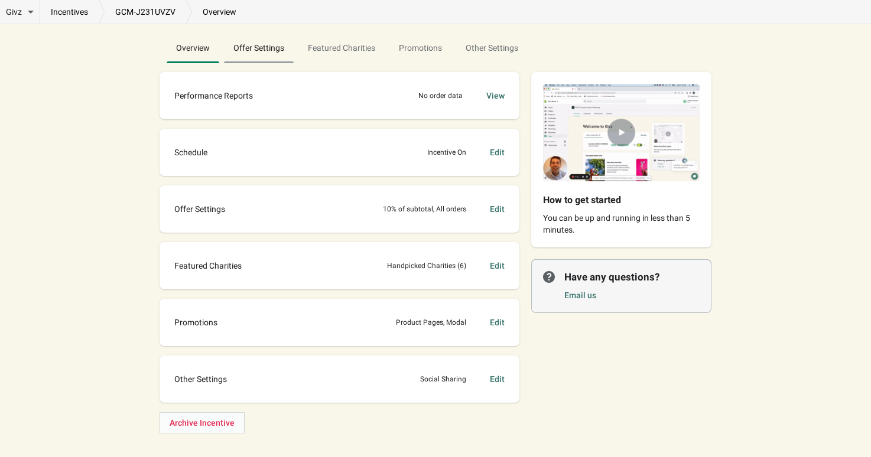
scroll to position [86, 0]
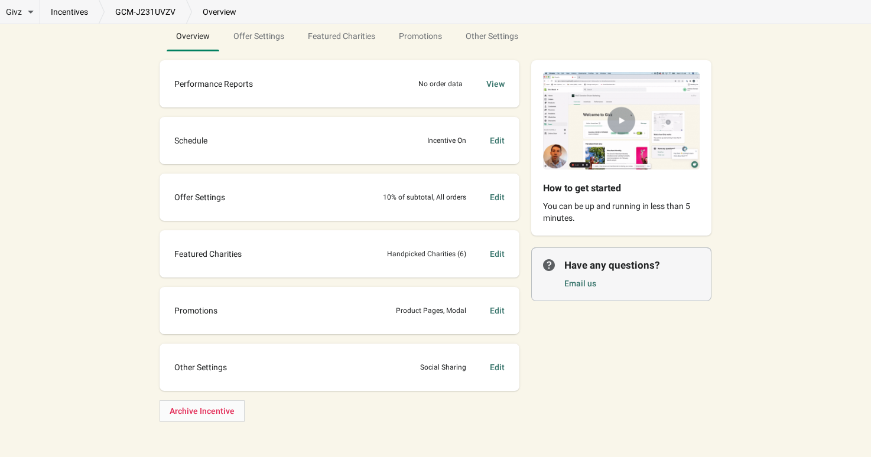
click at [272, 87] on div "Performance Reports No order data View" at bounding box center [339, 84] width 336 height 24
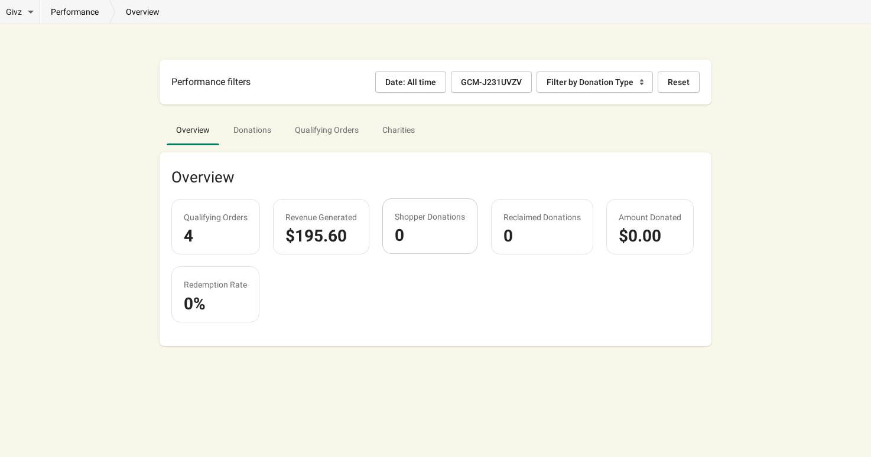
click at [437, 232] on div "0" at bounding box center [430, 236] width 70 height 12
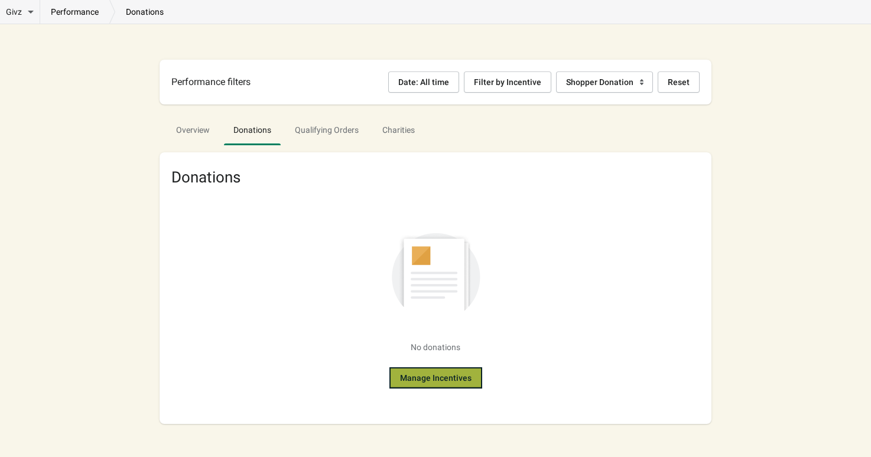
click at [398, 375] on button "Manage Incentives" at bounding box center [435, 377] width 93 height 21
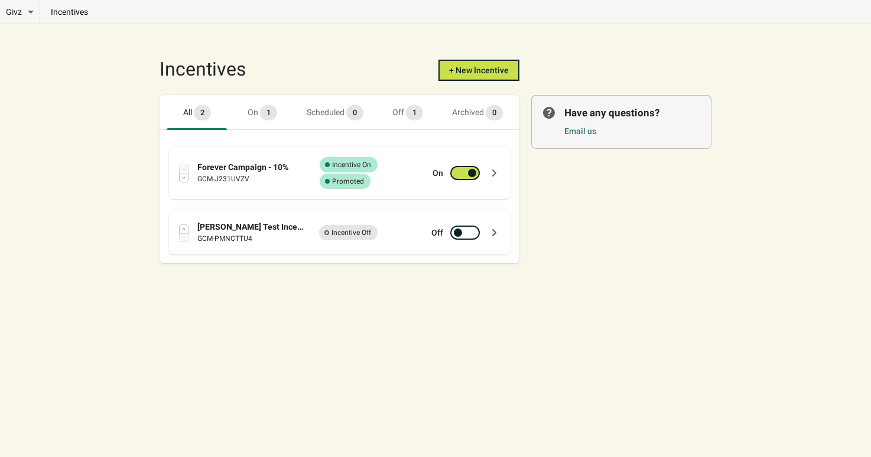
click at [421, 179] on div "Forever Campaign - 10% GCM-J231UVZV Success Complete Incentive On Success Compl…" at bounding box center [348, 173] width 302 height 32
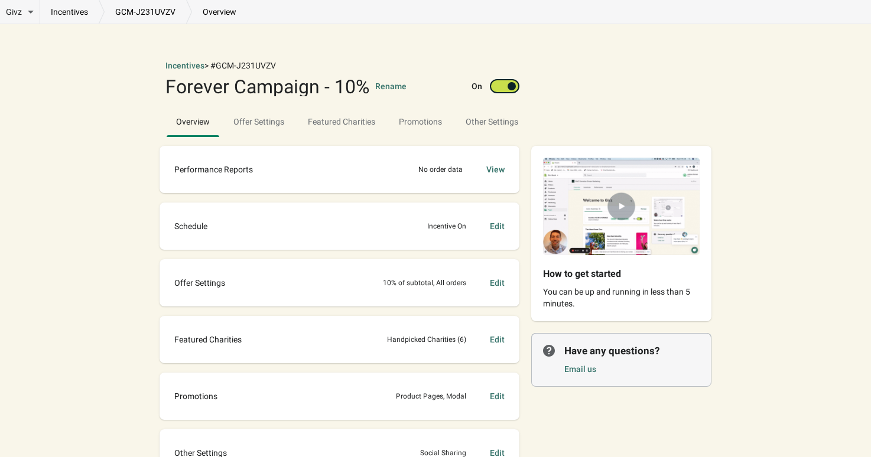
click at [422, 175] on div "No order data" at bounding box center [440, 170] width 44 height 12
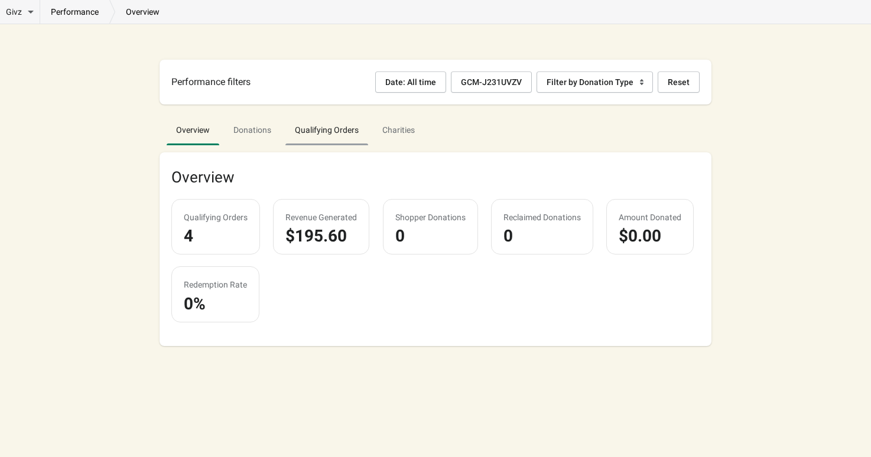
click at [325, 123] on span "Qualifying Orders" at bounding box center [326, 129] width 83 height 21
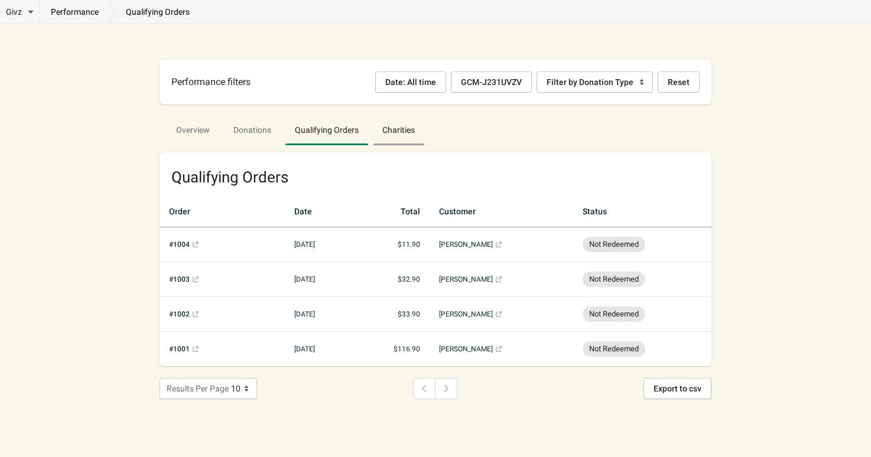
click at [397, 126] on span "Charities" at bounding box center [398, 129] width 51 height 21
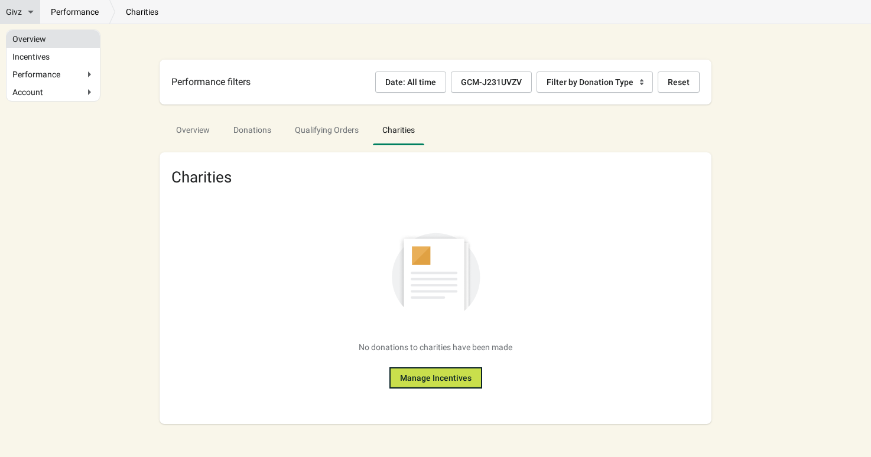
click at [25, 36] on link "Overview" at bounding box center [53, 39] width 82 height 6
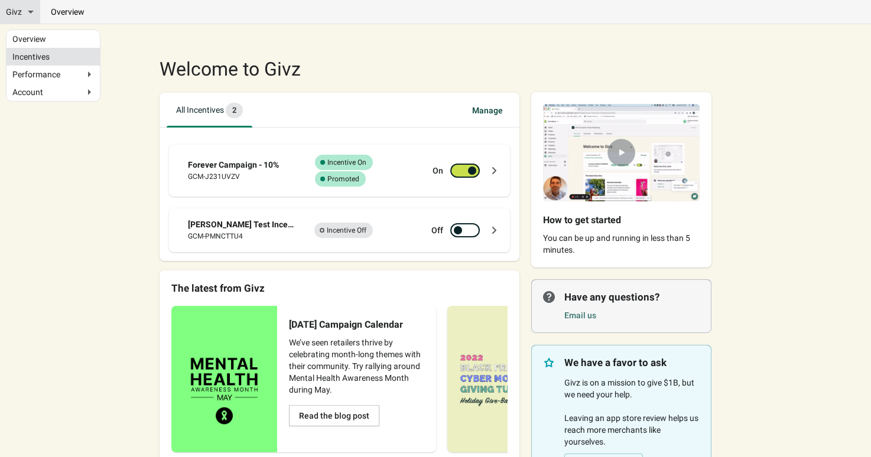
click at [32, 57] on link "Incentives" at bounding box center [53, 57] width 82 height 6
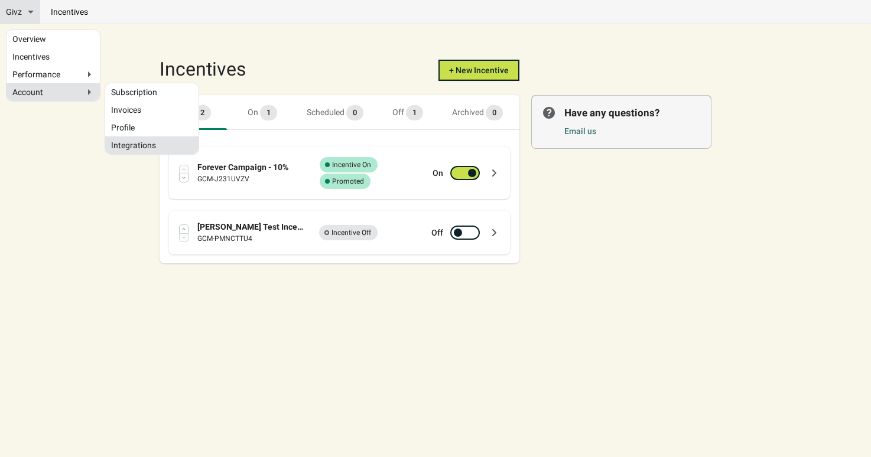
click at [141, 142] on link "Integrations" at bounding box center [152, 145] width 82 height 6
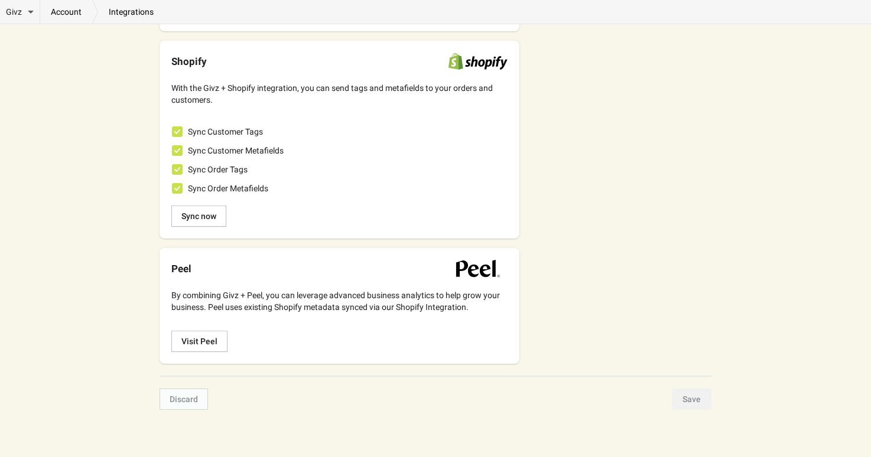
scroll to position [568, 0]
click at [215, 207] on button "Sync now" at bounding box center [198, 216] width 55 height 21
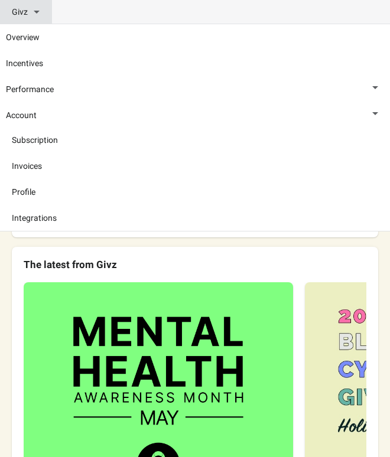
click at [42, 223] on link "Integrations" at bounding box center [201, 218] width 378 height 12
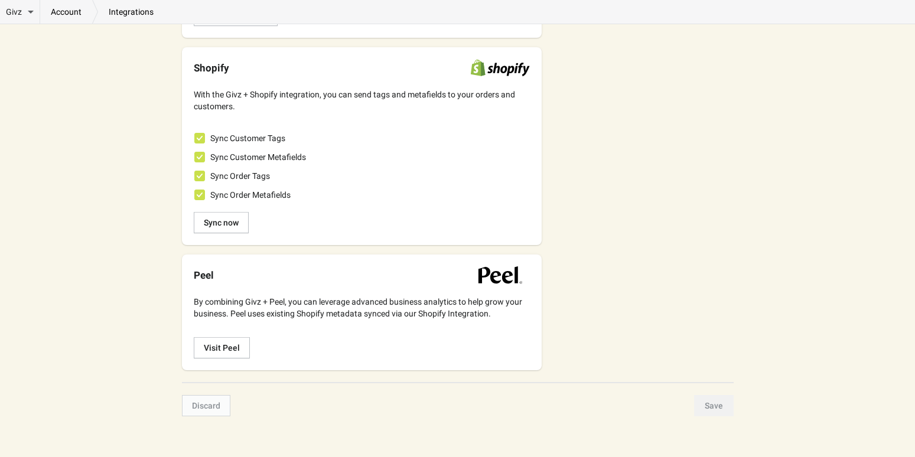
scroll to position [553, 0]
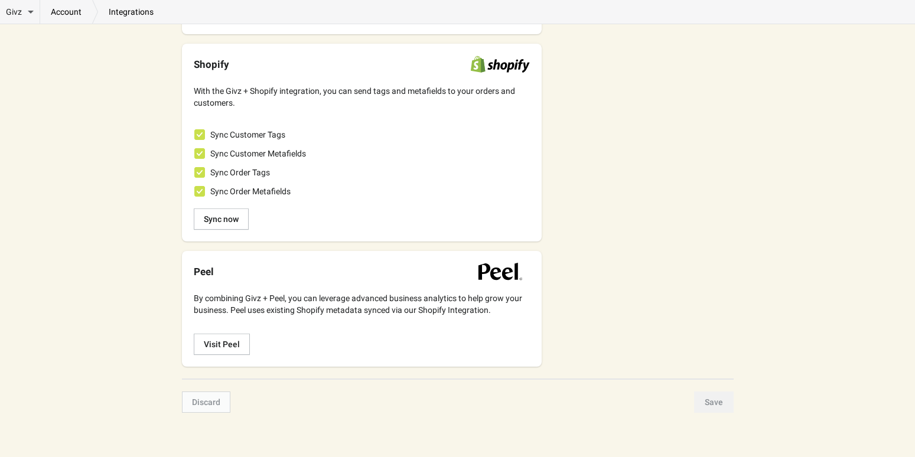
click at [273, 141] on span "Sync Customer Tags" at bounding box center [247, 135] width 75 height 12
click at [195, 130] on input "Sync Customer Tags" at bounding box center [194, 129] width 1 height 1
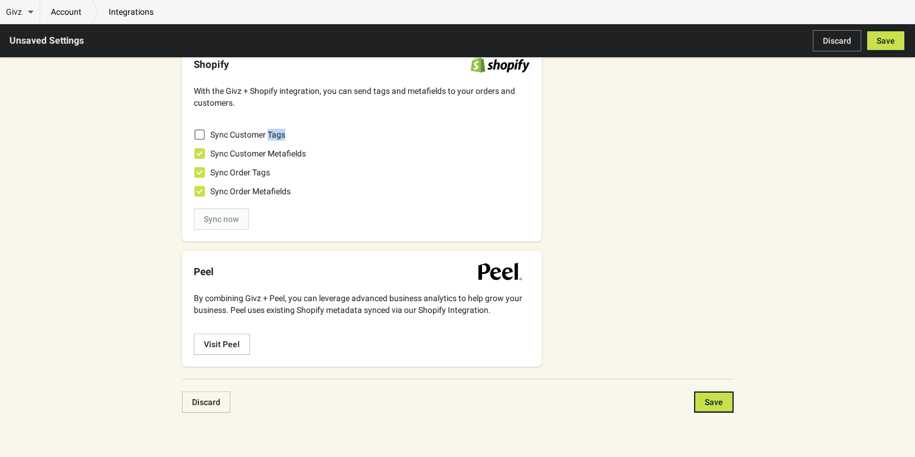
click at [273, 141] on span "Sync Customer Tags" at bounding box center [247, 135] width 75 height 12
click at [195, 130] on input "Sync Customer Tags" at bounding box center [194, 129] width 1 height 1
checkbox input "true"
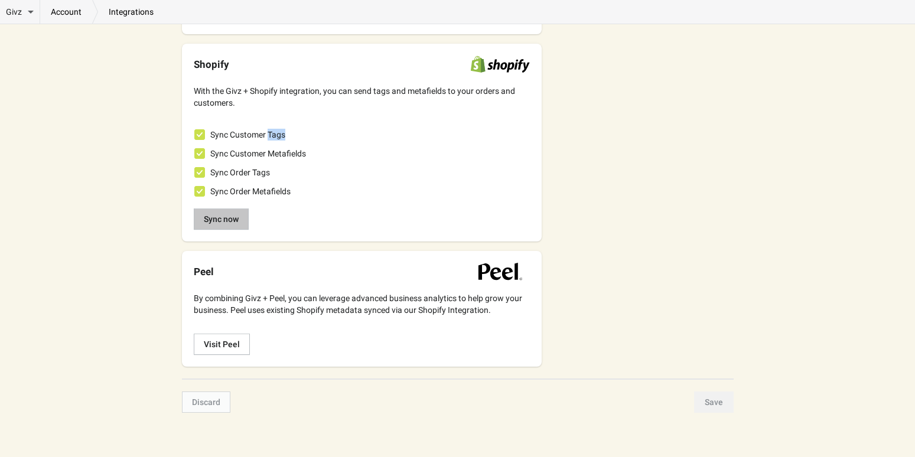
click at [230, 224] on span "Sync now" at bounding box center [221, 218] width 35 height 9
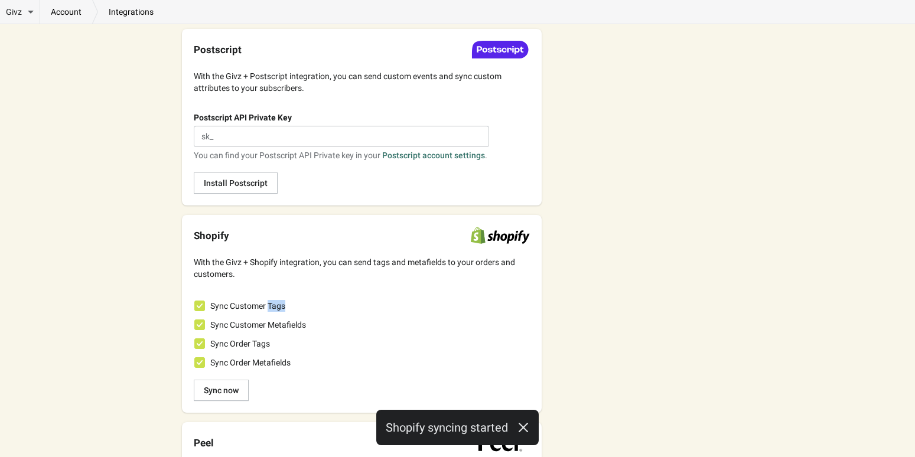
scroll to position [420, 0]
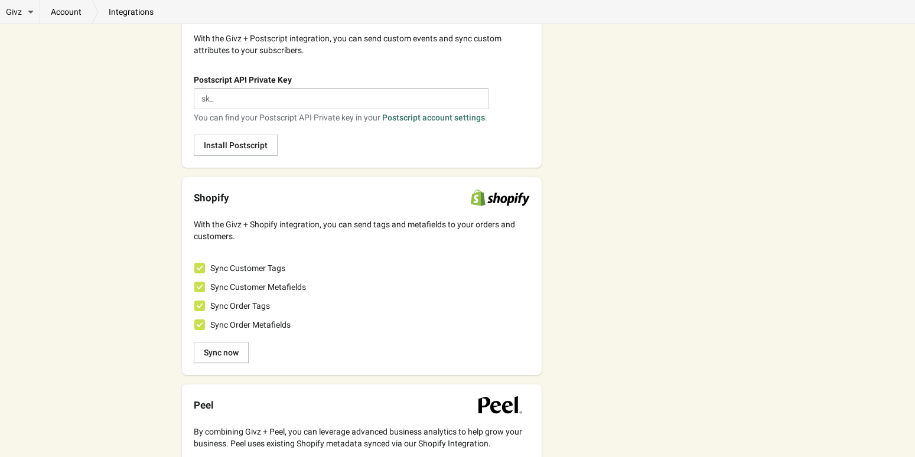
click at [349, 295] on div "Sync Customer Metafields" at bounding box center [362, 287] width 336 height 17
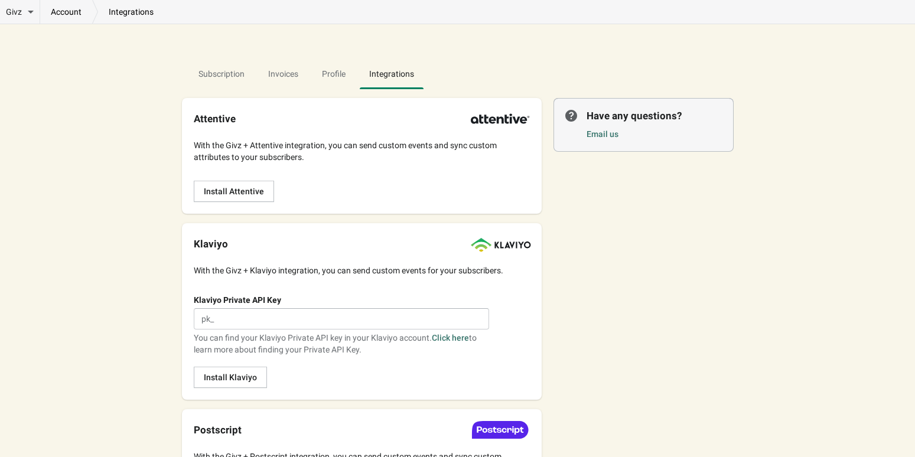
scroll to position [0, 0]
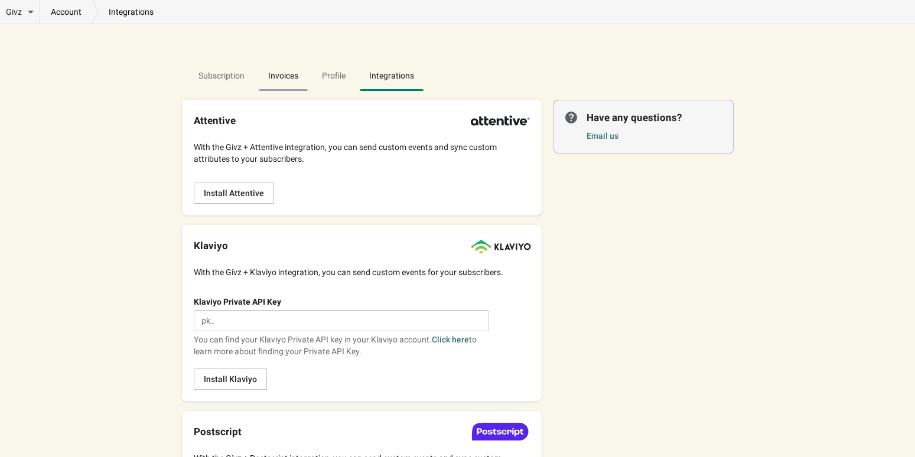
click at [288, 69] on span "Invoices" at bounding box center [283, 75] width 49 height 21
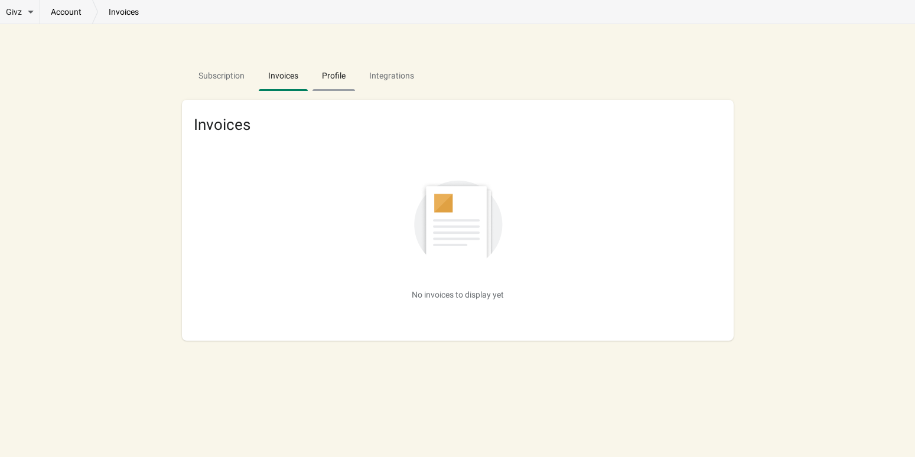
click at [325, 77] on span "Profile" at bounding box center [333, 75] width 43 height 21
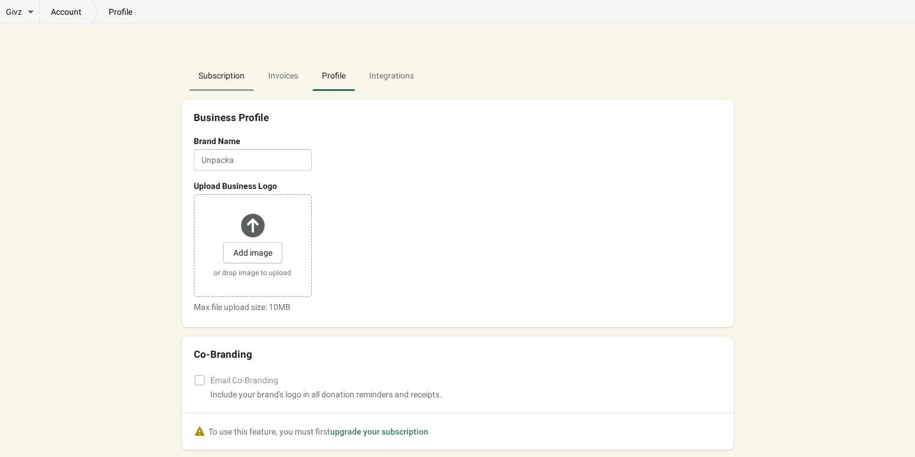
click at [245, 73] on span "Subscription" at bounding box center [221, 75] width 65 height 21
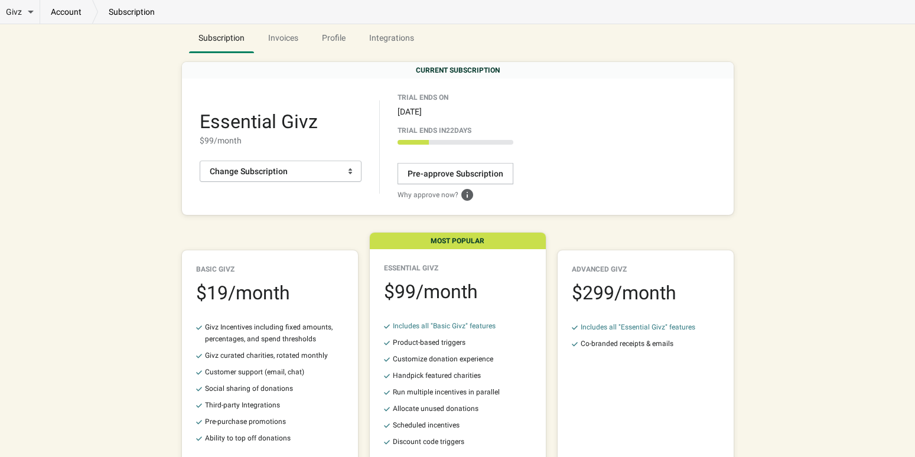
scroll to position [131, 0]
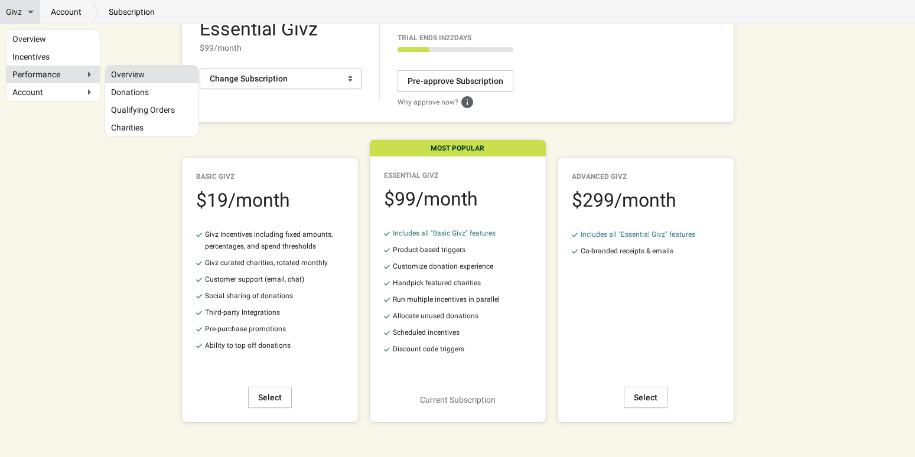
click at [126, 73] on link "Overview" at bounding box center [152, 74] width 82 height 6
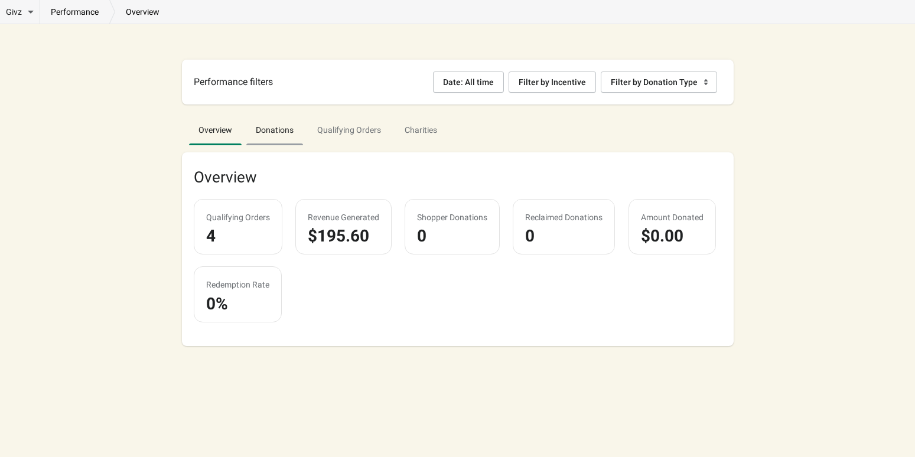
click at [272, 136] on span "Donations" at bounding box center [274, 129] width 57 height 21
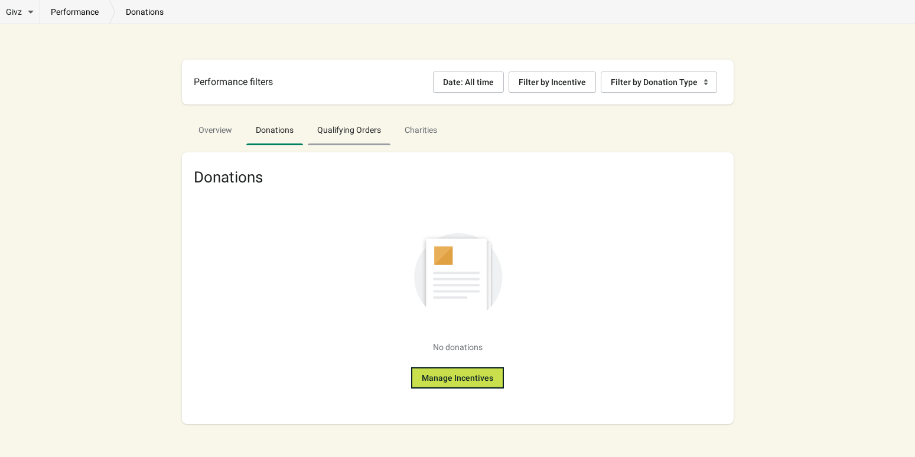
click at [385, 139] on span "Qualifying Orders" at bounding box center [349, 129] width 83 height 21
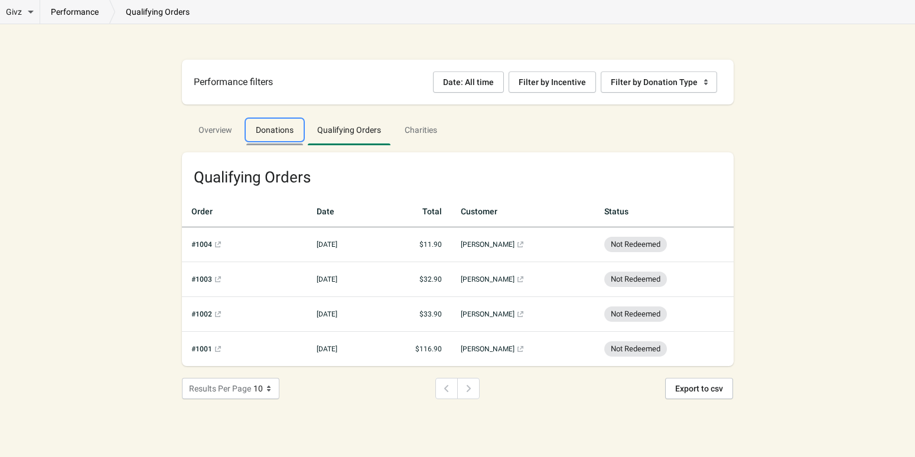
click at [303, 124] on span "Donations" at bounding box center [274, 129] width 57 height 21
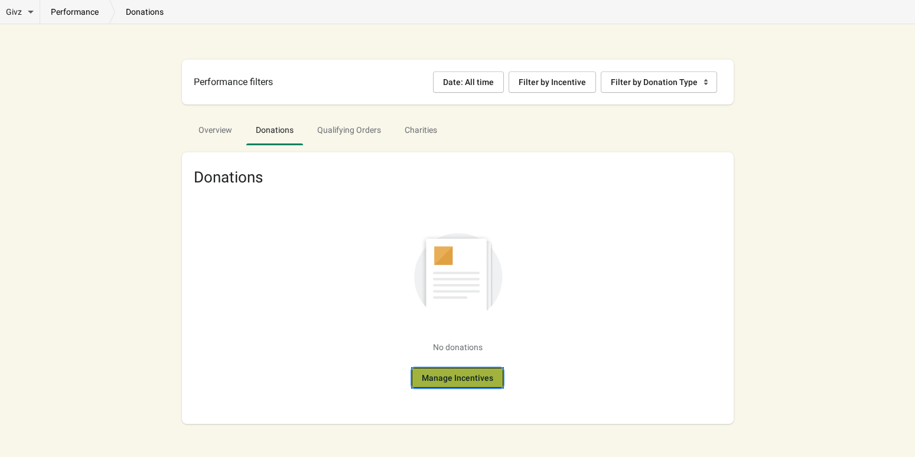
click at [389, 369] on button "Manage Incentives" at bounding box center [457, 377] width 93 height 21
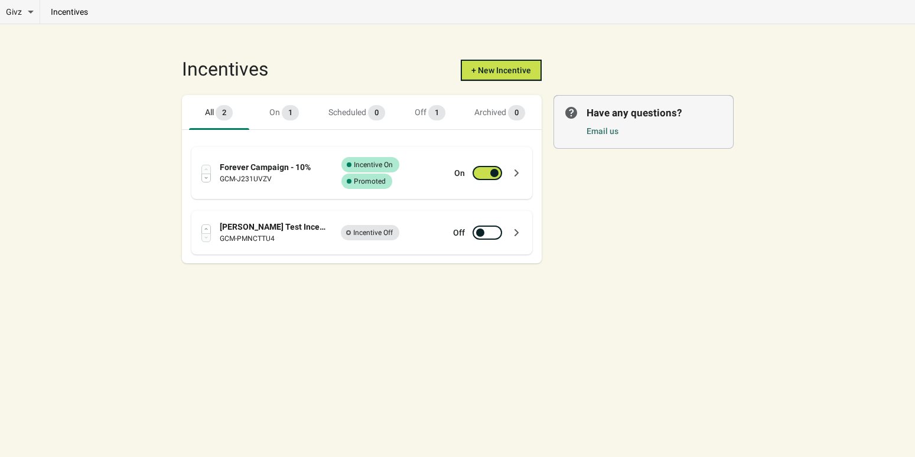
click at [389, 173] on icon at bounding box center [516, 173] width 12 height 12
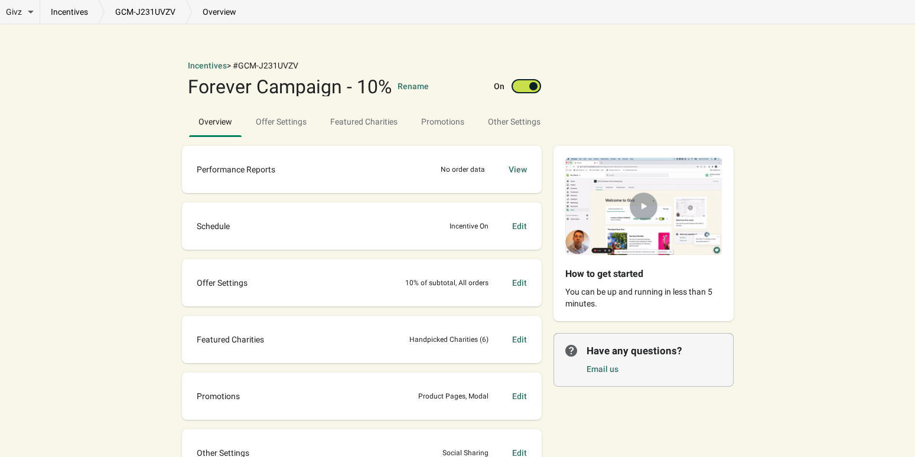
click at [389, 170] on div "View" at bounding box center [518, 170] width 18 height 12
click at [389, 226] on div "Edit" at bounding box center [519, 226] width 15 height 12
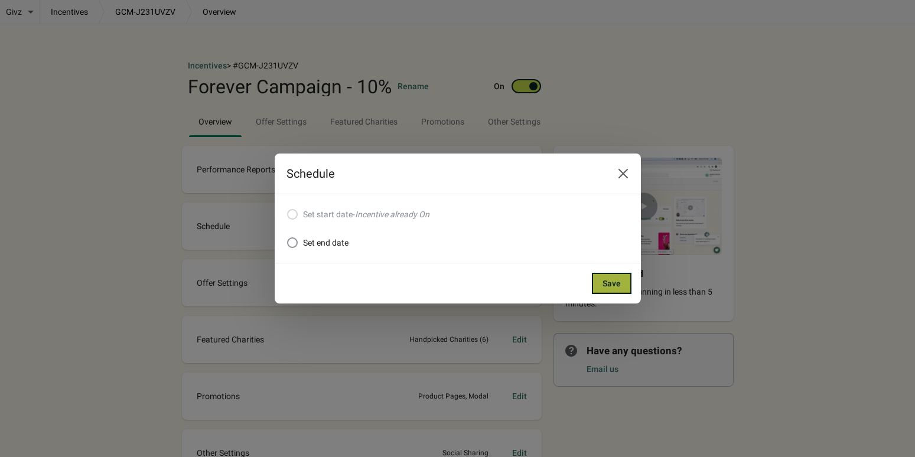
click at [389, 281] on span "Save" at bounding box center [611, 283] width 18 height 9
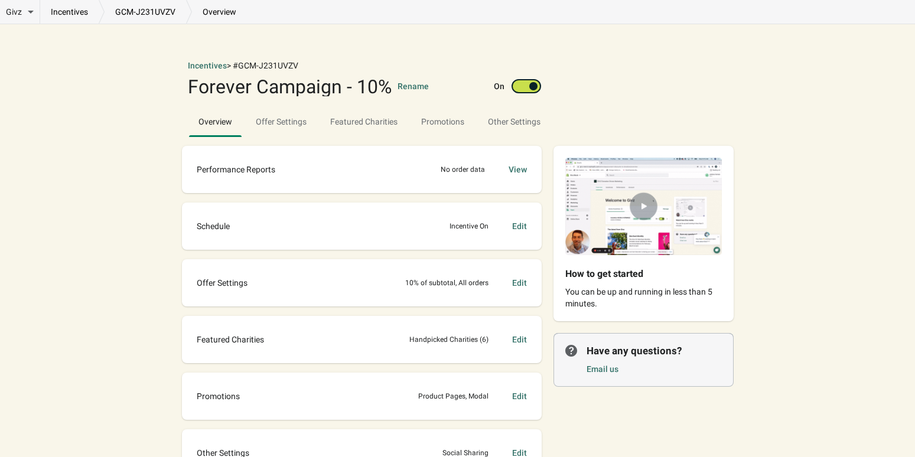
click at [389, 337] on div "Edit" at bounding box center [519, 340] width 15 height 12
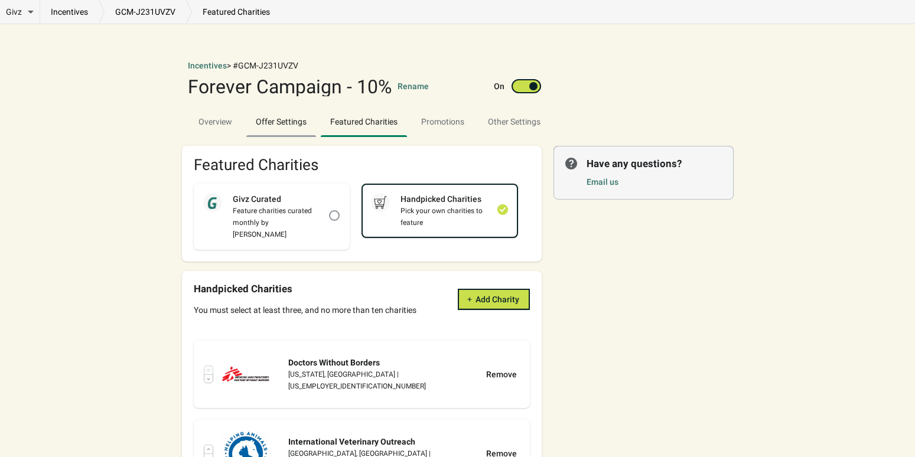
click at [292, 132] on span "Offer Settings" at bounding box center [281, 121] width 70 height 21
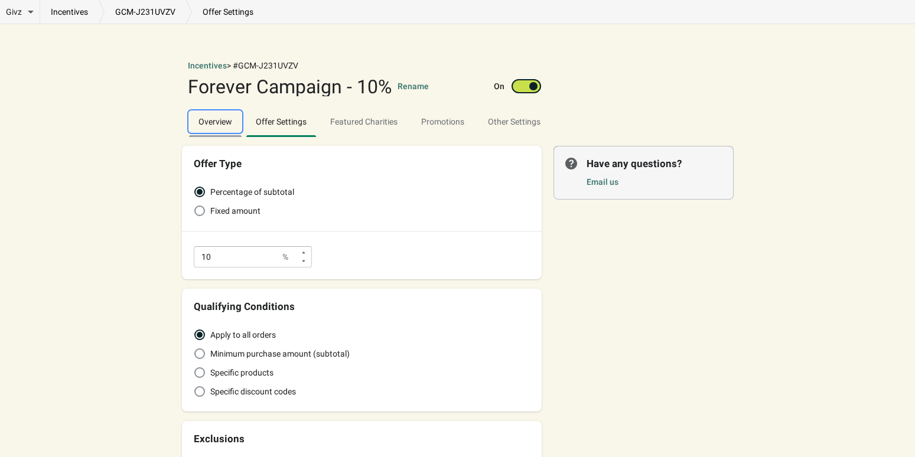
click at [216, 122] on span "Overview" at bounding box center [215, 121] width 53 height 21
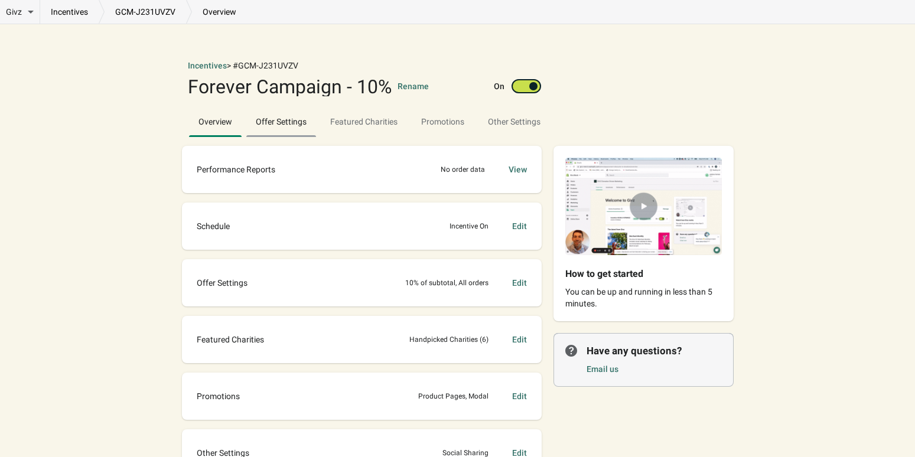
click at [279, 125] on span "Offer Settings" at bounding box center [281, 121] width 70 height 21
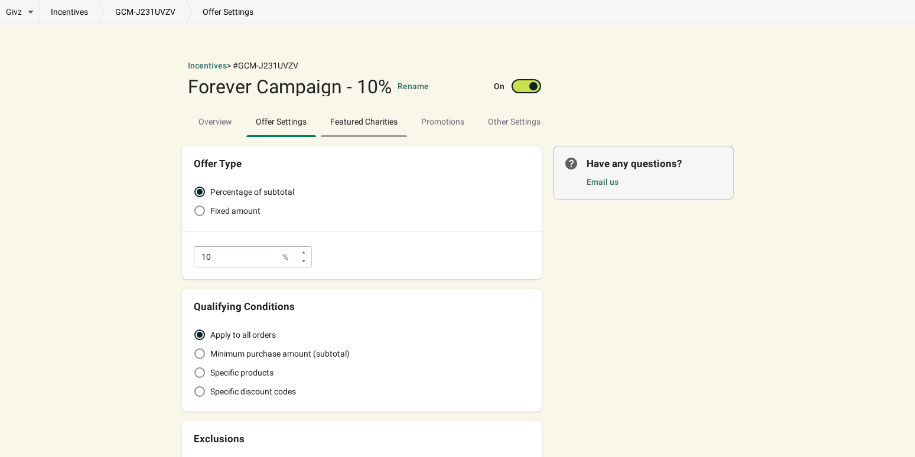
click at [356, 128] on span "Featured Charities" at bounding box center [364, 121] width 86 height 21
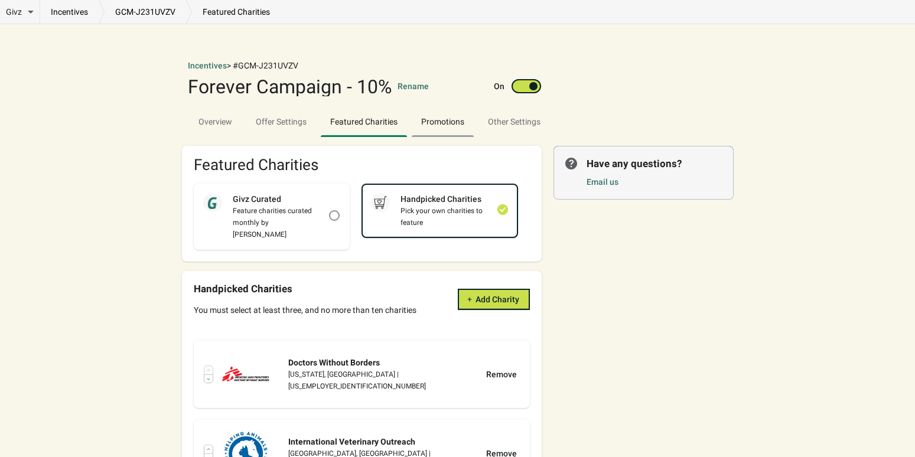
click at [389, 129] on span "Promotions" at bounding box center [443, 121] width 62 height 21
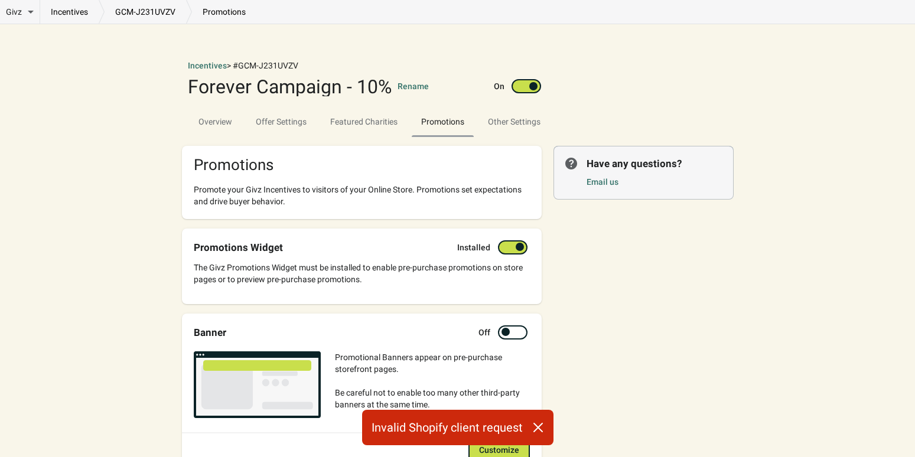
click at [389, 122] on span "Promotions" at bounding box center [442, 121] width 43 height 9
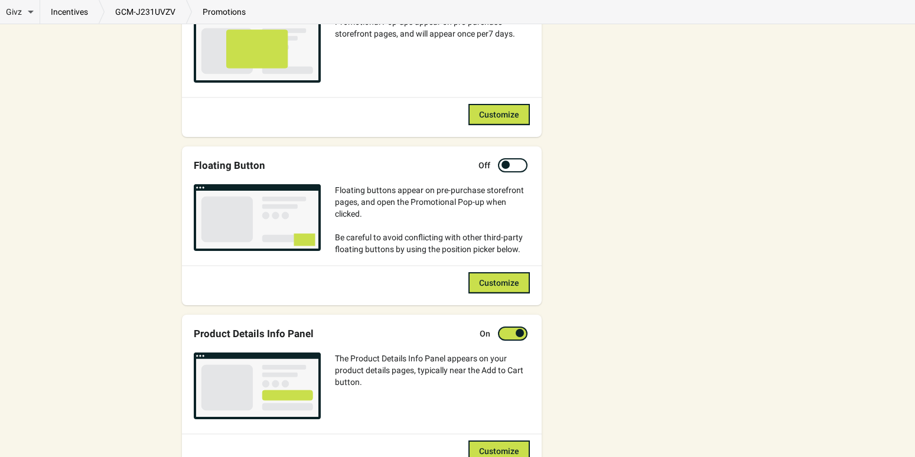
scroll to position [490, 0]
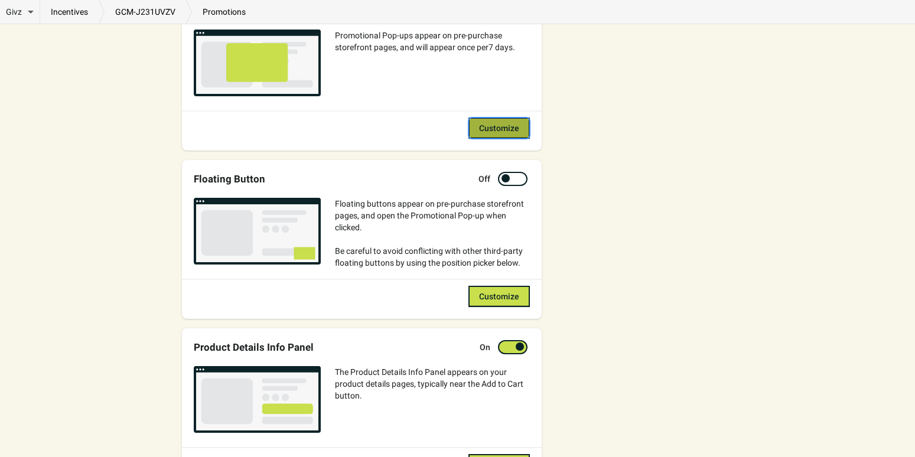
click at [389, 132] on button "Customize" at bounding box center [498, 128] width 61 height 21
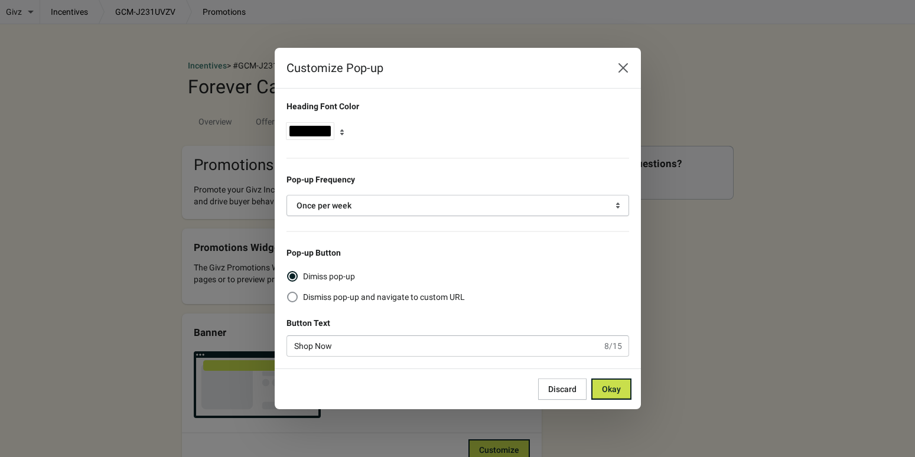
scroll to position [0, 0]
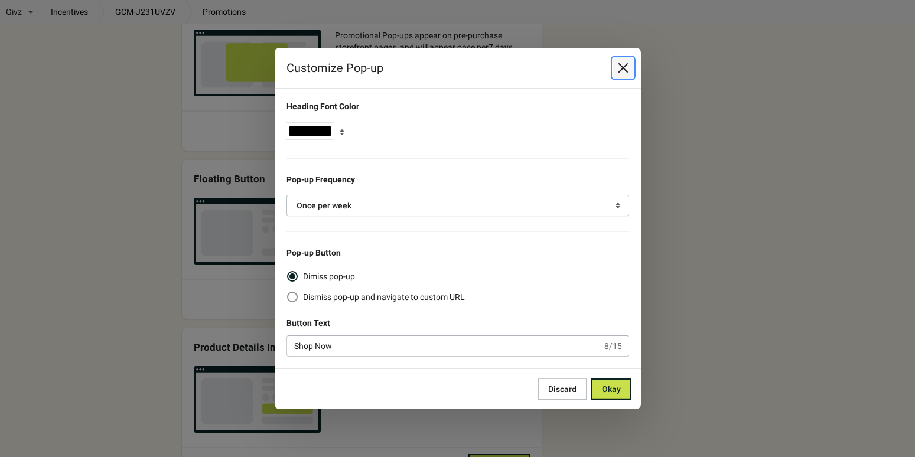
click at [389, 69] on icon "Close" at bounding box center [622, 67] width 9 height 9
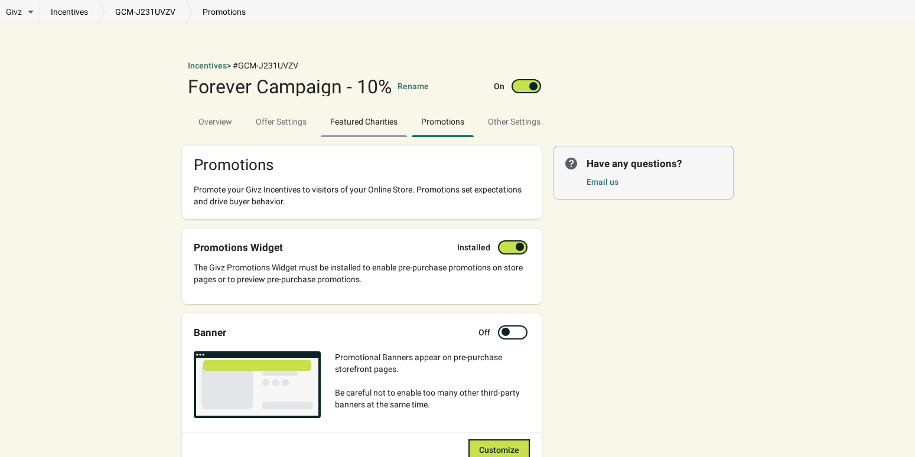
click at [374, 129] on span "Featured Charities" at bounding box center [364, 121] width 86 height 21
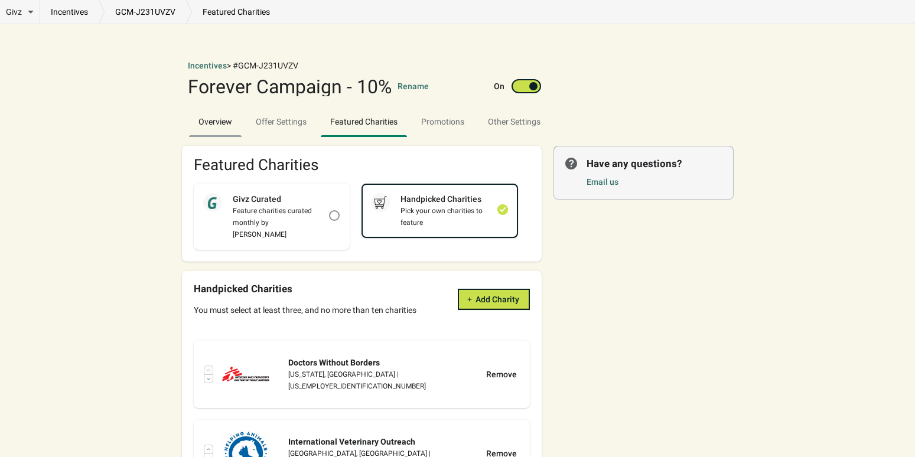
click at [217, 133] on button "Overview" at bounding box center [215, 121] width 57 height 31
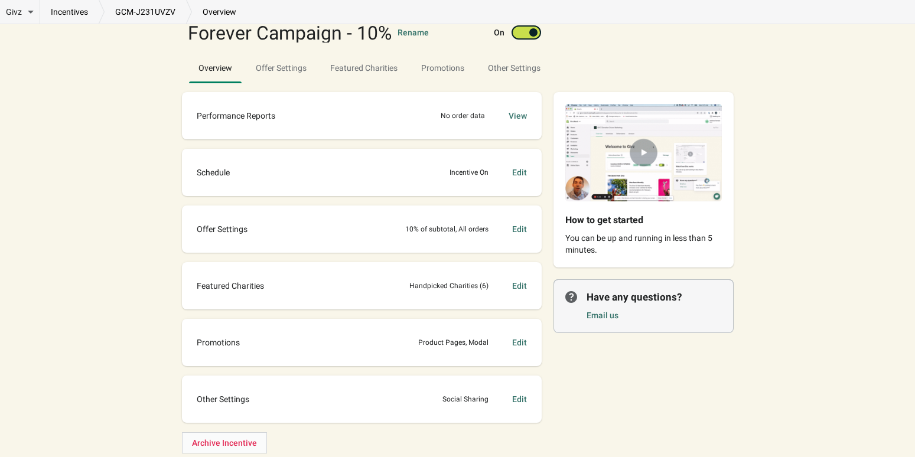
scroll to position [86, 0]
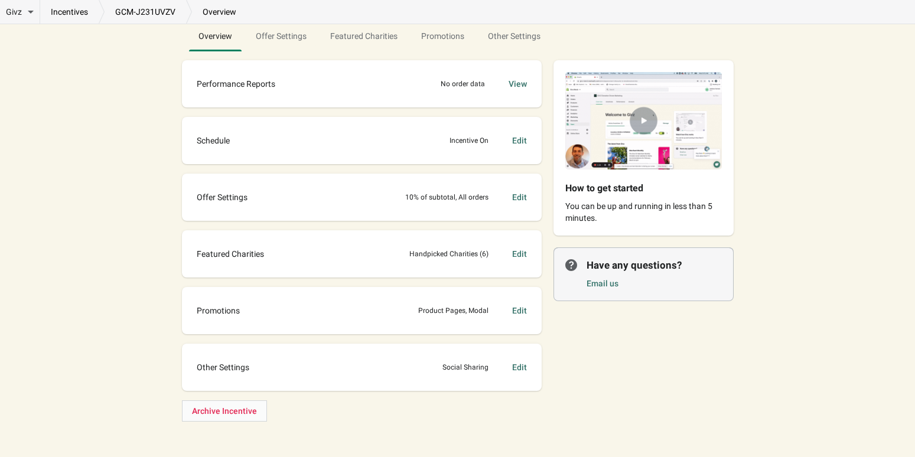
click at [389, 315] on div "Edit" at bounding box center [519, 311] width 15 height 12
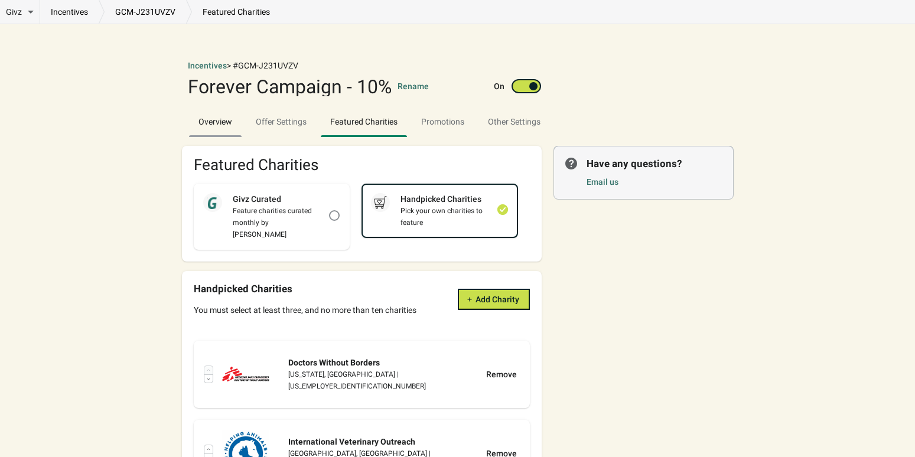
click at [216, 119] on span "Overview" at bounding box center [215, 121] width 53 height 21
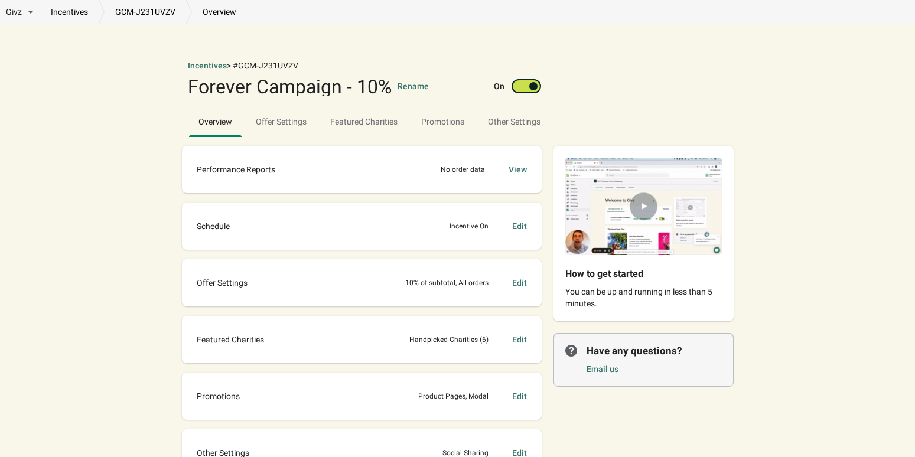
scroll to position [86, 0]
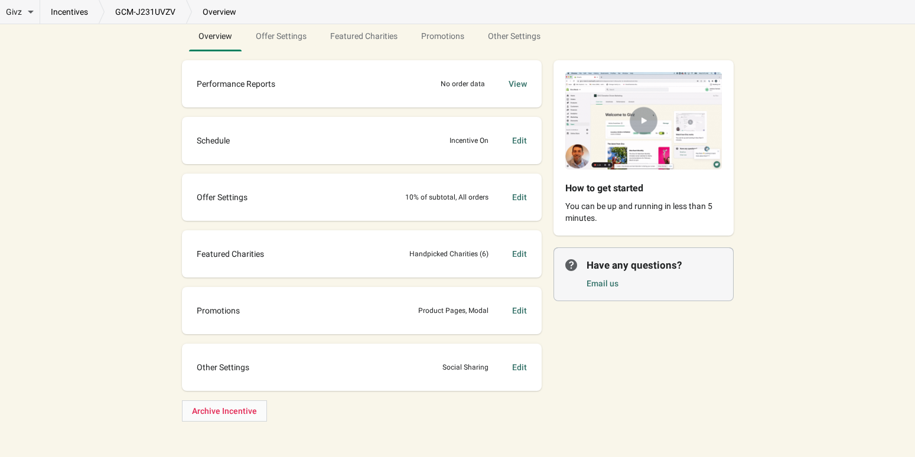
click at [389, 374] on div "Other Settings Social Sharing Edit" at bounding box center [362, 368] width 336 height 24
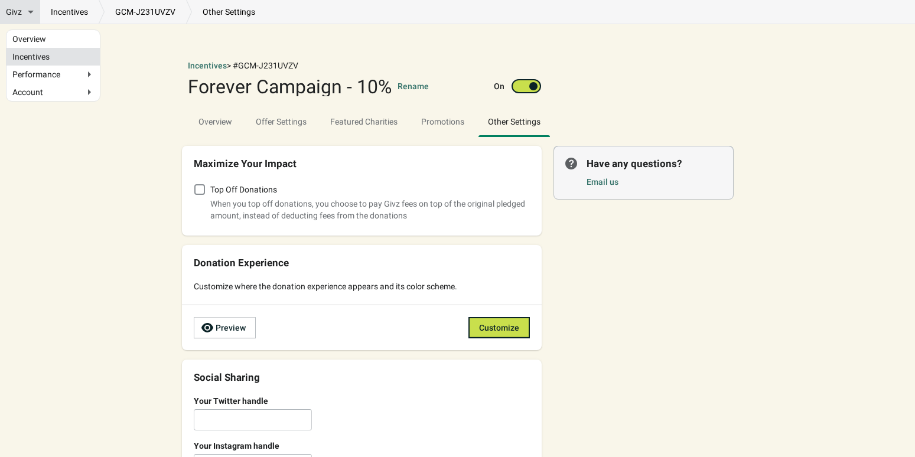
click at [26, 58] on link "Incentives" at bounding box center [53, 57] width 82 height 6
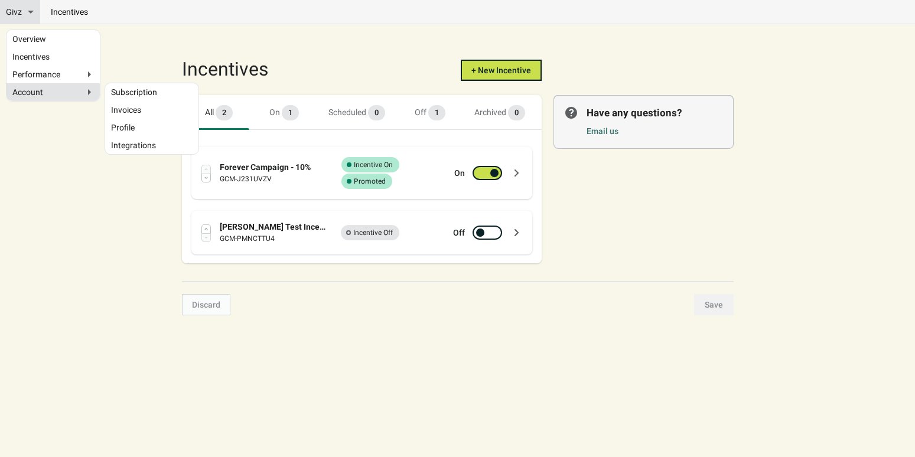
click at [34, 86] on span "Account" at bounding box center [27, 92] width 31 height 12
click at [20, 89] on input "Account" at bounding box center [16, 93] width 8 height 8
radio input "true"
click at [46, 90] on div "Account" at bounding box center [53, 92] width 82 height 12
click at [20, 90] on input "Account" at bounding box center [16, 93] width 8 height 8
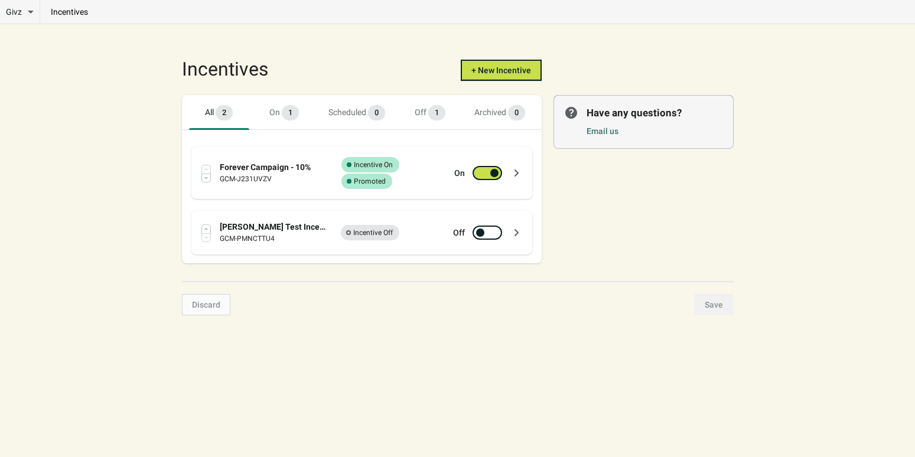
click at [83, 211] on div "Givz Overview Incentives Performance Overview Donations Qualifying Orders Chari…" at bounding box center [457, 228] width 915 height 457
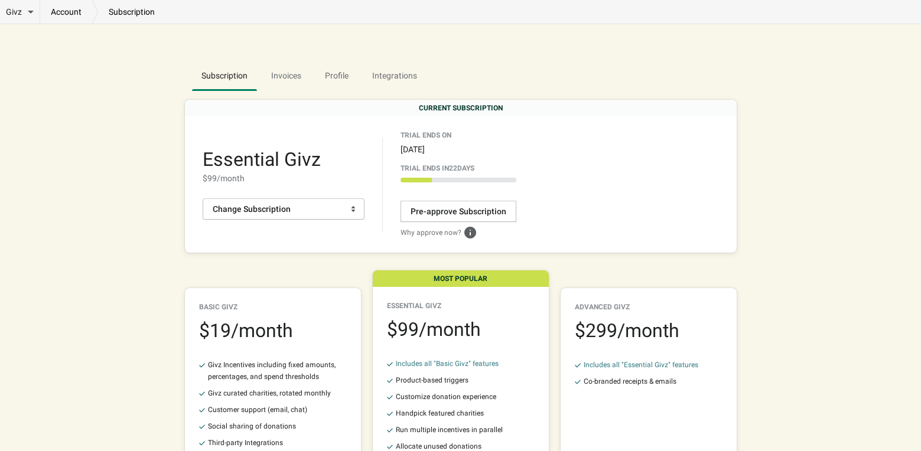
scroll to position [40, 0]
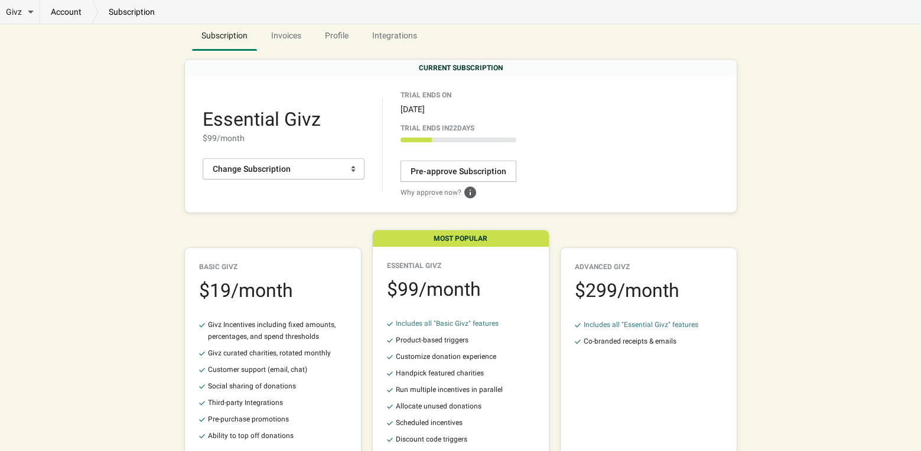
click at [335, 169] on span "Change Subscription" at bounding box center [284, 169] width 142 height 12
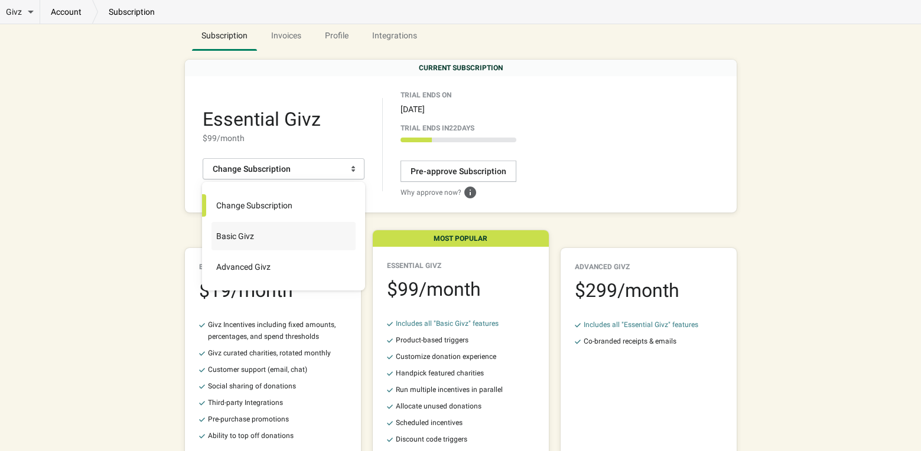
click at [261, 234] on label "Basic Givz" at bounding box center [283, 236] width 144 height 28
click at [213, 226] on input "Basic Givz" at bounding box center [212, 225] width 1 height 1
radio input "true"
radio input "false"
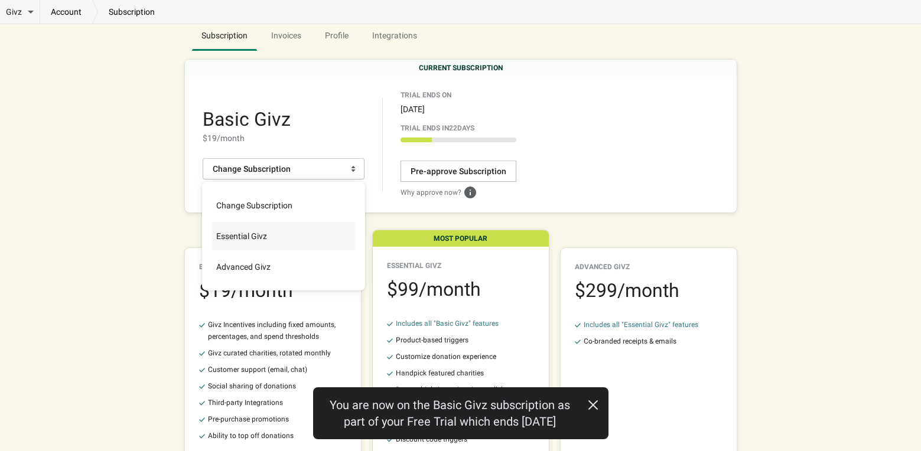
click at [588, 398] on button "button" at bounding box center [593, 404] width 31 height 24
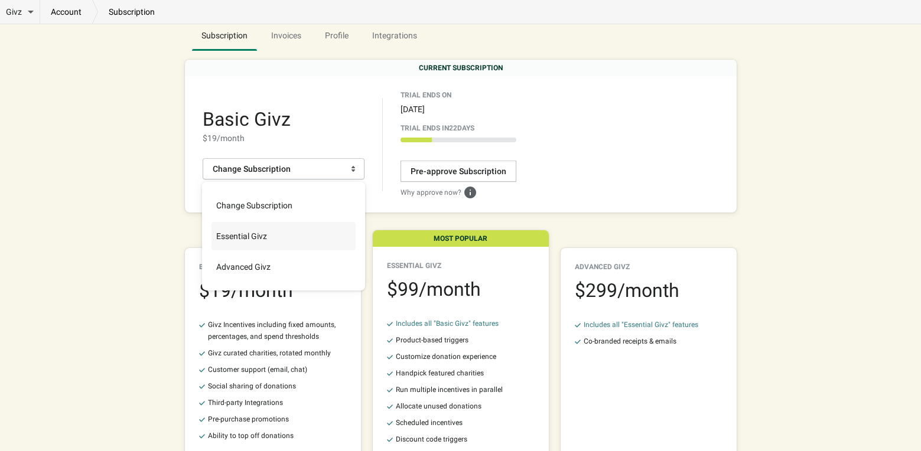
click at [617, 135] on div "Trial Ends On [DATE] Trial ends [DATE] 26.666666666666668 % Pre-approve Subscri…" at bounding box center [559, 144] width 318 height 108
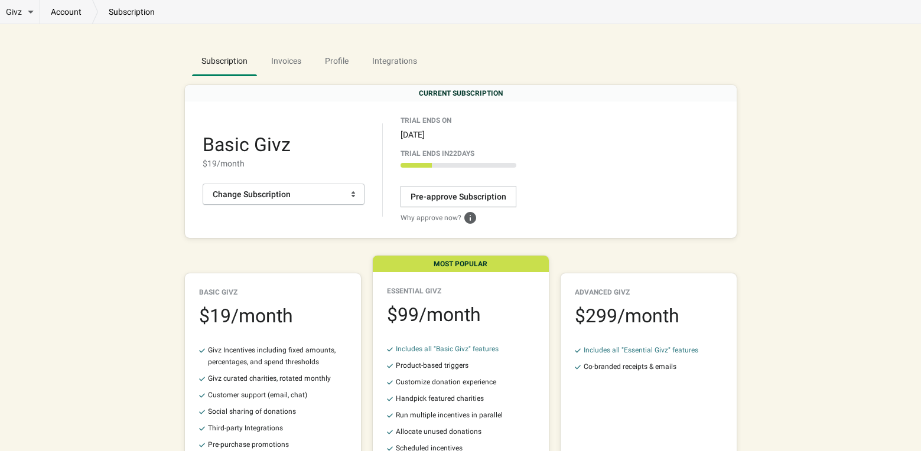
scroll to position [0, 0]
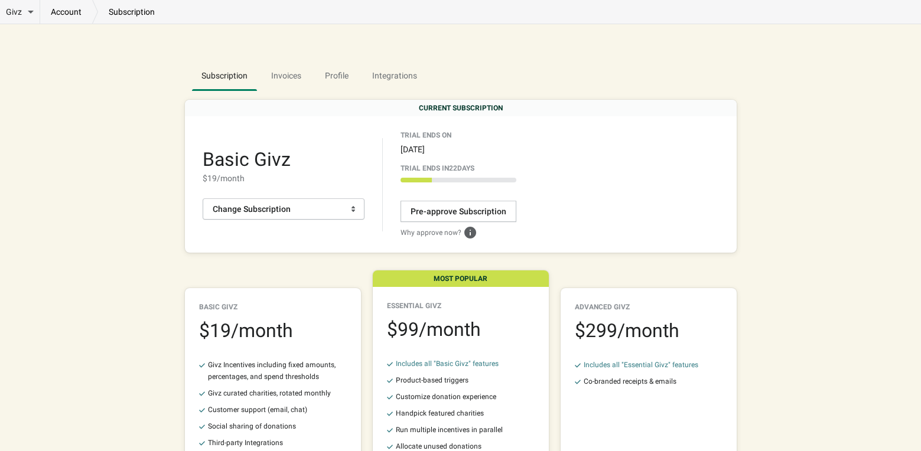
click at [24, 191] on div "Givz Overview Incentives Performance Overview Donations Qualifying Orders Chari…" at bounding box center [460, 309] width 921 height 618
